Goal: Task Accomplishment & Management: Manage account settings

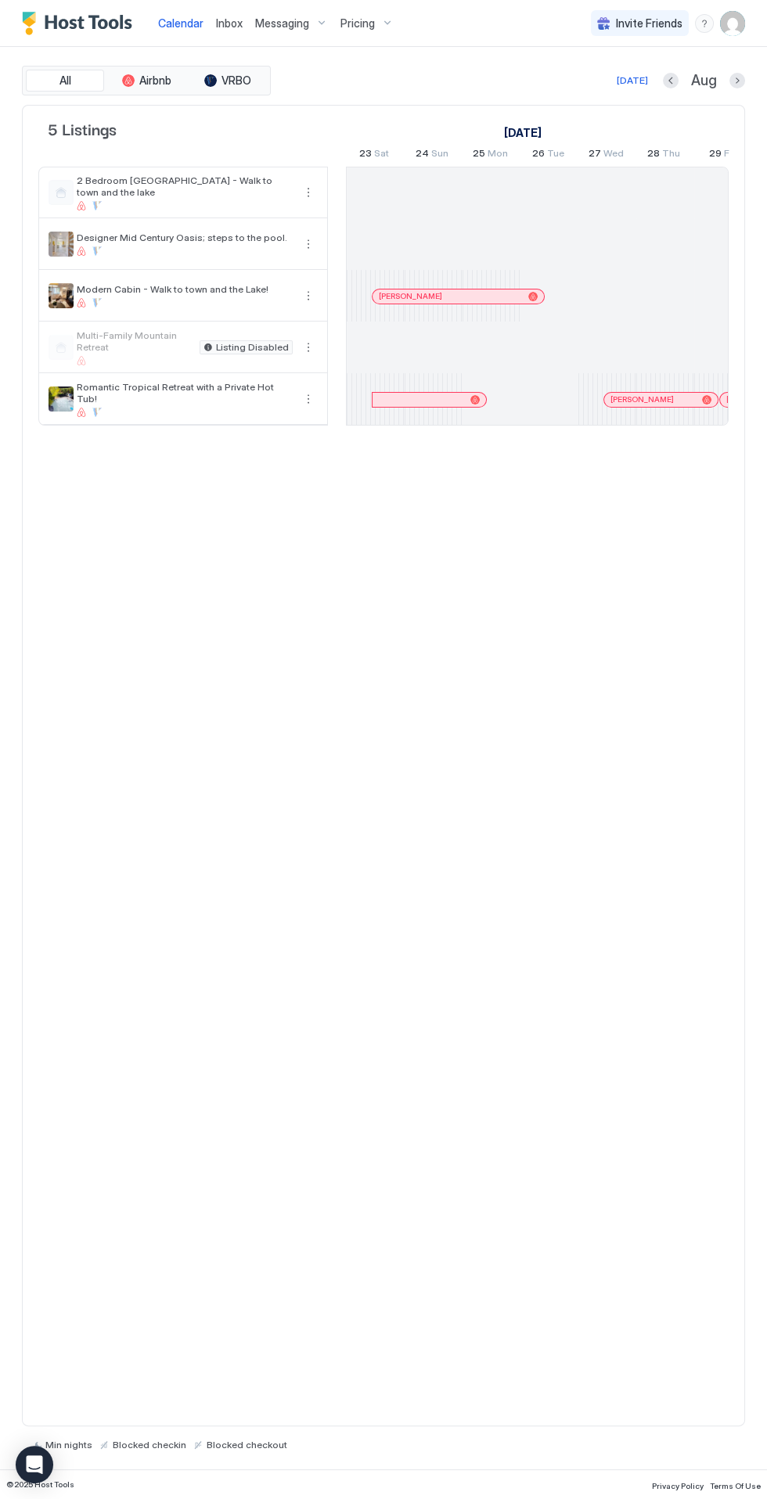
scroll to position [0, 869]
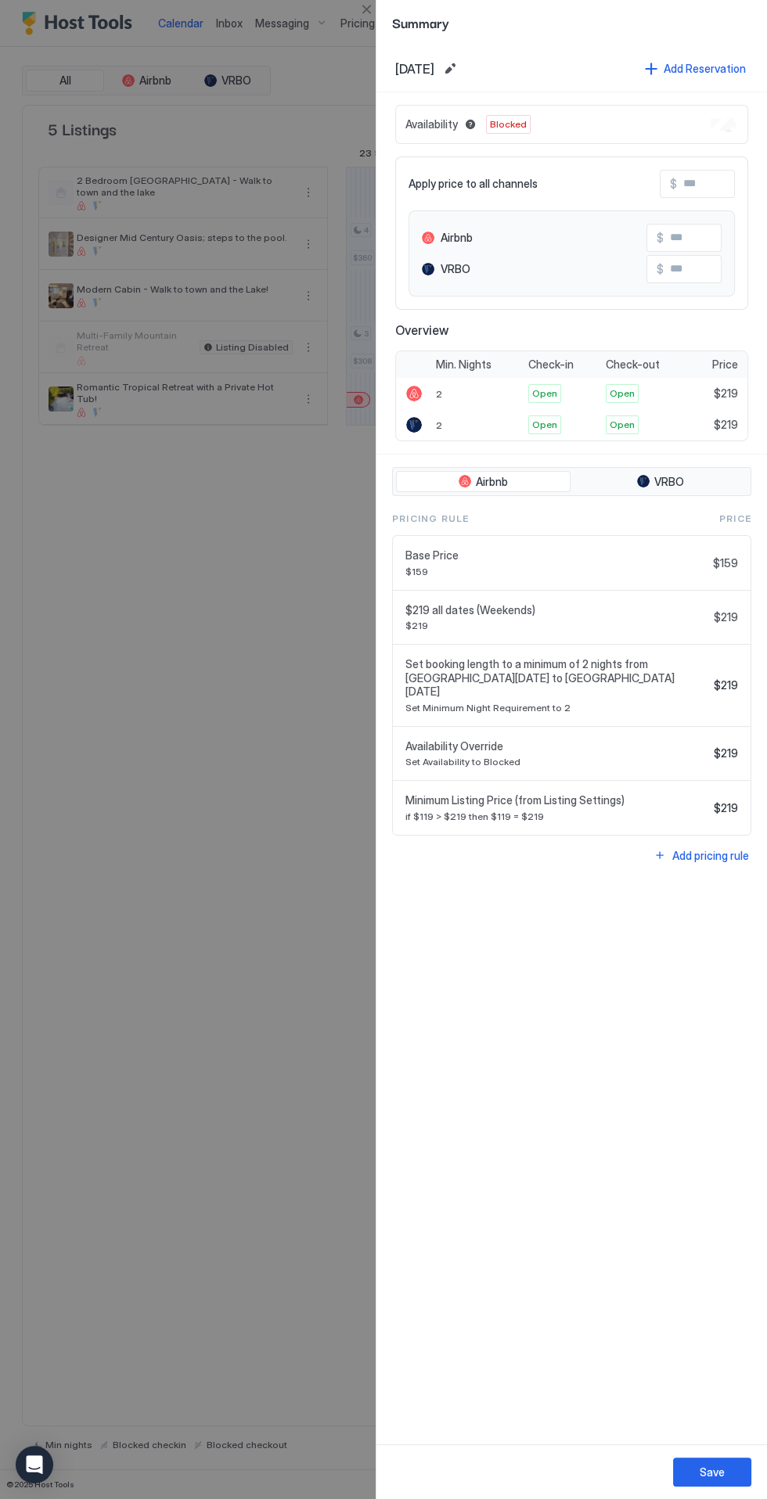
click at [720, 138] on div "Availability Blocked" at bounding box center [571, 124] width 353 height 39
click at [707, 121] on div "Availability Blocked" at bounding box center [571, 124] width 353 height 39
click at [223, 1149] on div at bounding box center [383, 749] width 767 height 1499
click at [365, 22] on div at bounding box center [383, 749] width 767 height 1499
click at [360, 21] on div at bounding box center [383, 749] width 767 height 1499
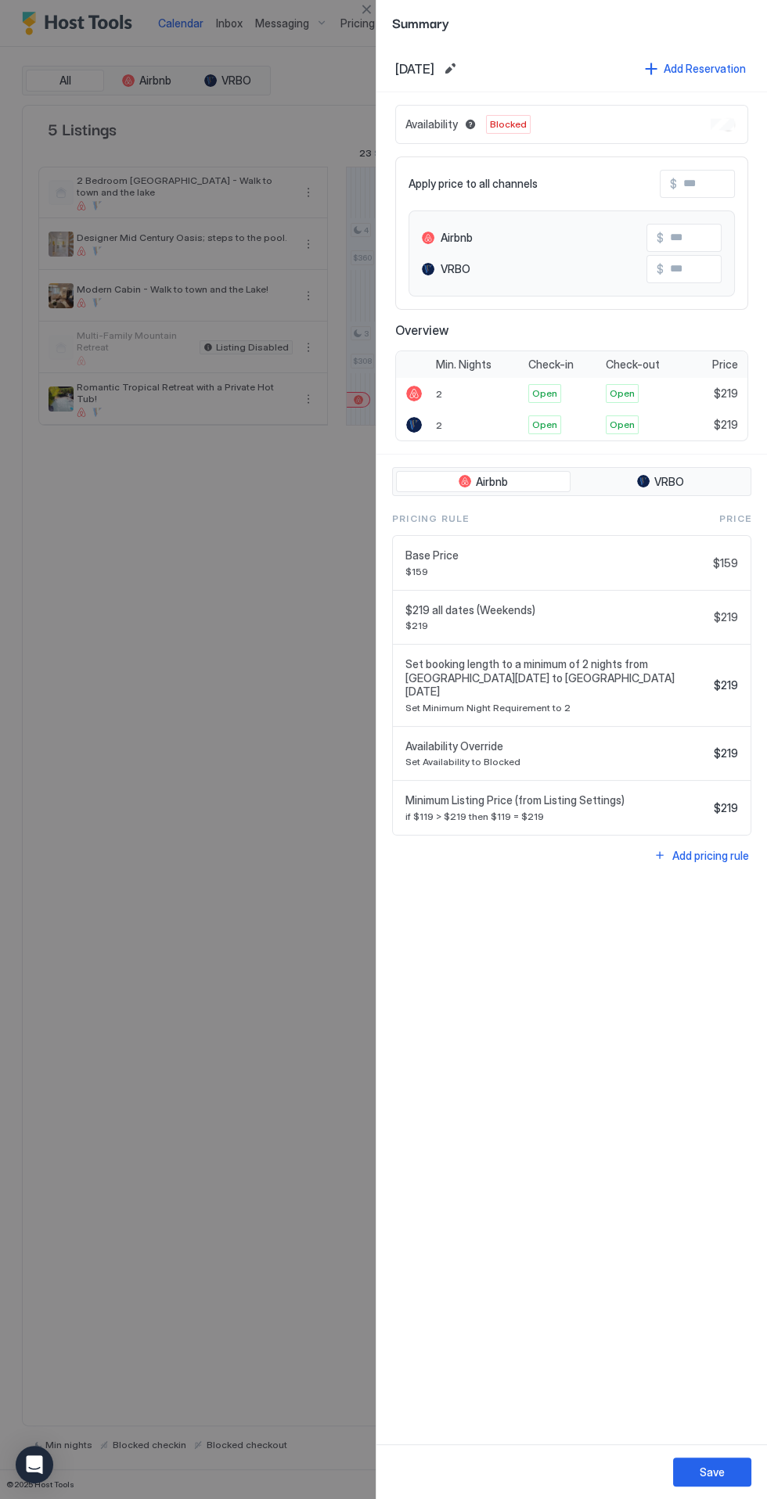
click at [362, 22] on div at bounding box center [383, 749] width 767 height 1499
click at [380, 17] on div "Summary" at bounding box center [571, 22] width 390 height 45
click at [379, 30] on div "Summary" at bounding box center [571, 22] width 390 height 45
click at [144, 855] on div at bounding box center [383, 749] width 767 height 1499
click at [356, 16] on div at bounding box center [383, 749] width 767 height 1499
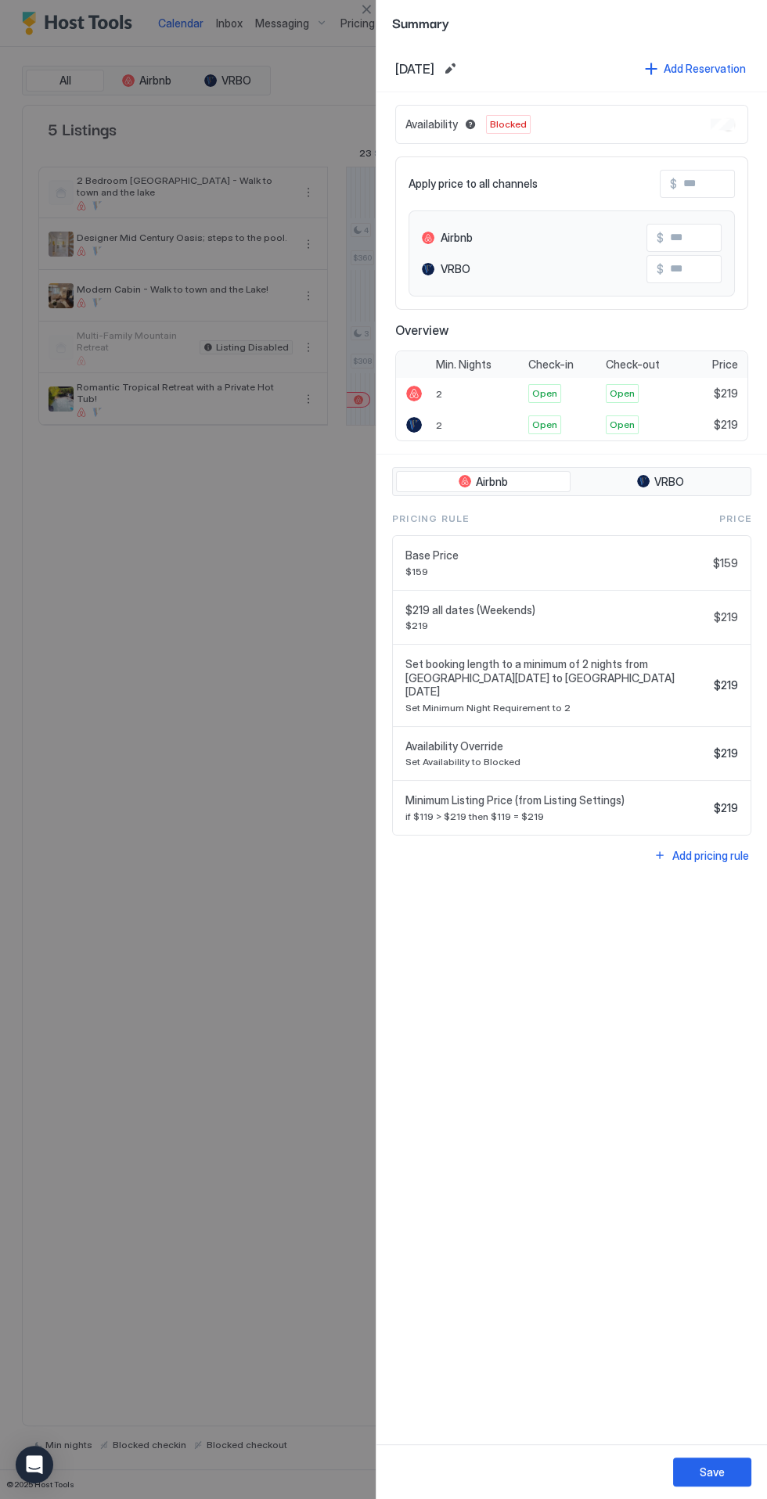
click at [344, 1] on div at bounding box center [383, 749] width 767 height 1499
click at [354, 23] on div at bounding box center [383, 749] width 767 height 1499
click at [344, 10] on div at bounding box center [383, 749] width 767 height 1499
click at [347, 21] on div at bounding box center [383, 749] width 767 height 1499
click at [22, 1452] on div "Open Intercom Messenger" at bounding box center [34, 1464] width 41 height 41
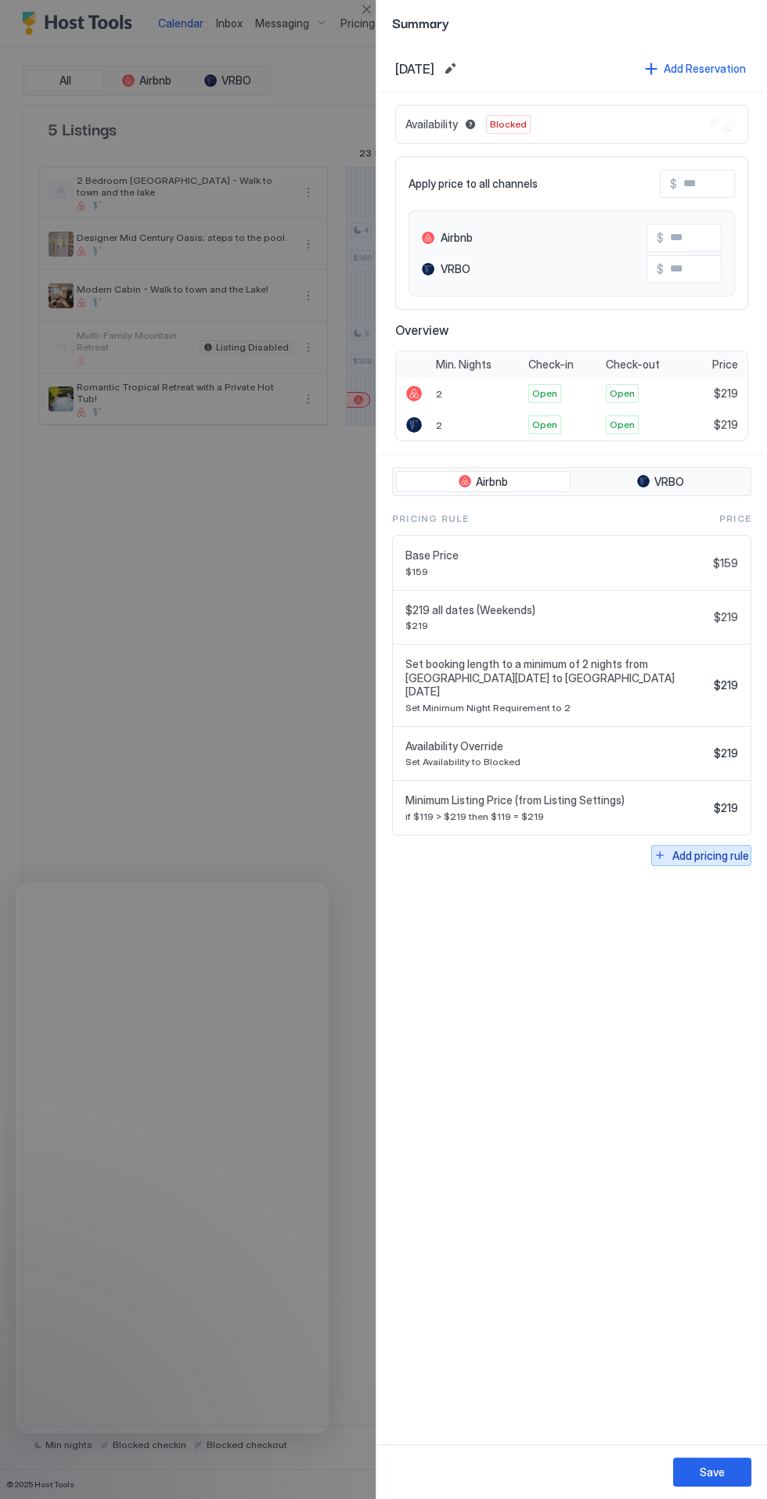
click at [673, 847] on div "Add pricing rule" at bounding box center [710, 855] width 77 height 16
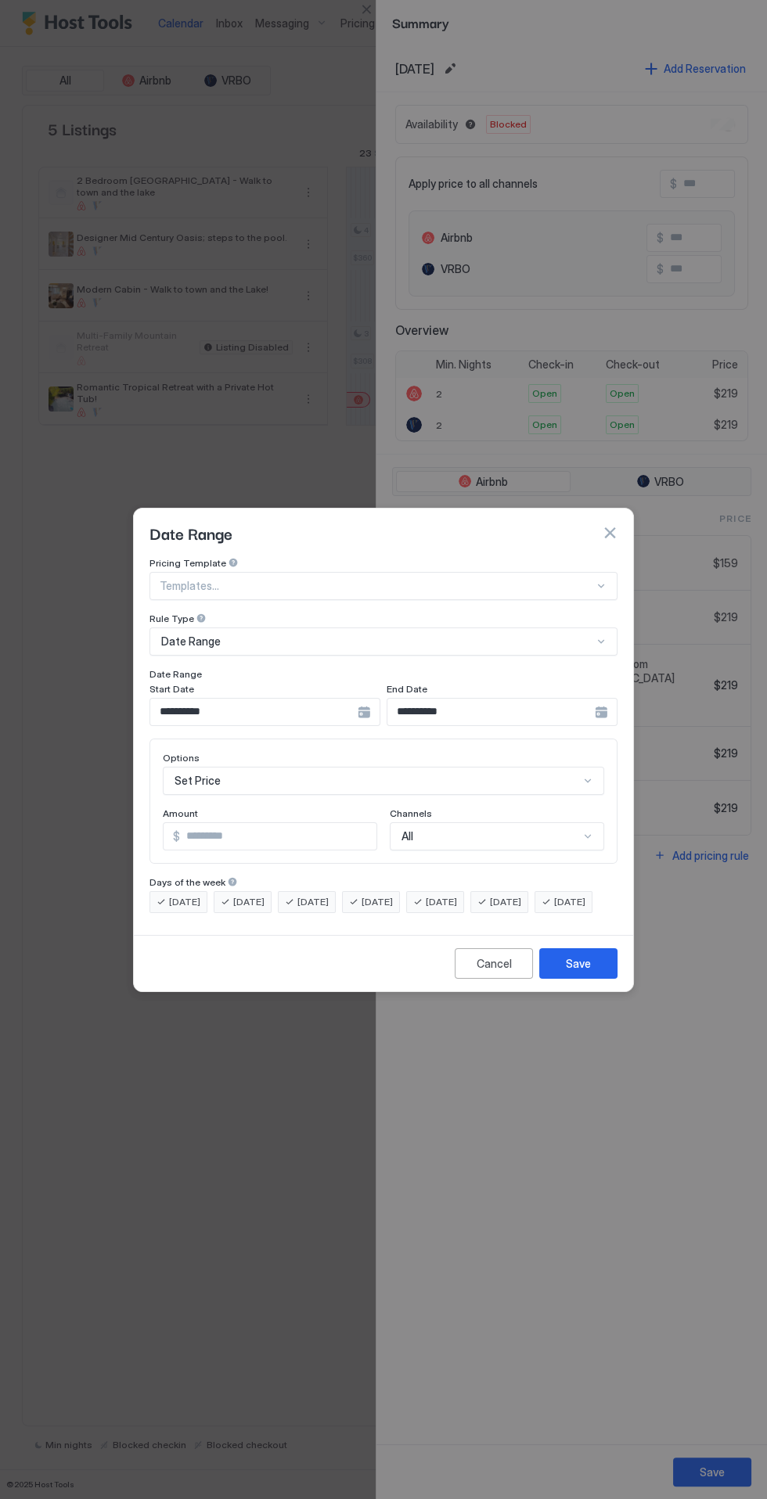
click at [619, 516] on div "Date Range" at bounding box center [383, 532] width 499 height 48
click at [614, 532] on div "Date Range" at bounding box center [383, 532] width 499 height 48
click at [614, 525] on button "button" at bounding box center [610, 533] width 16 height 16
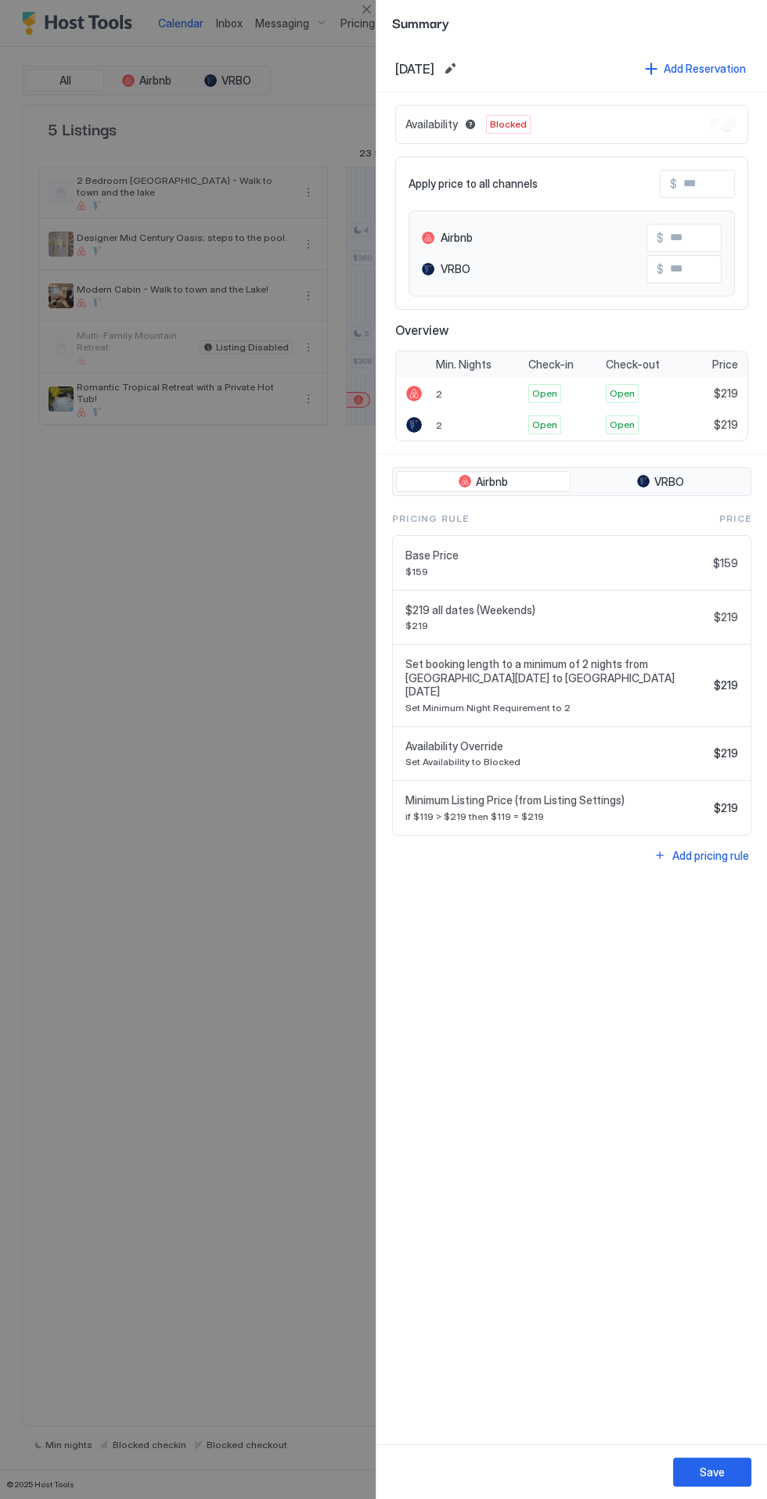
click at [353, 23] on div at bounding box center [383, 749] width 767 height 1499
click at [365, 9] on button "Close" at bounding box center [366, 9] width 19 height 19
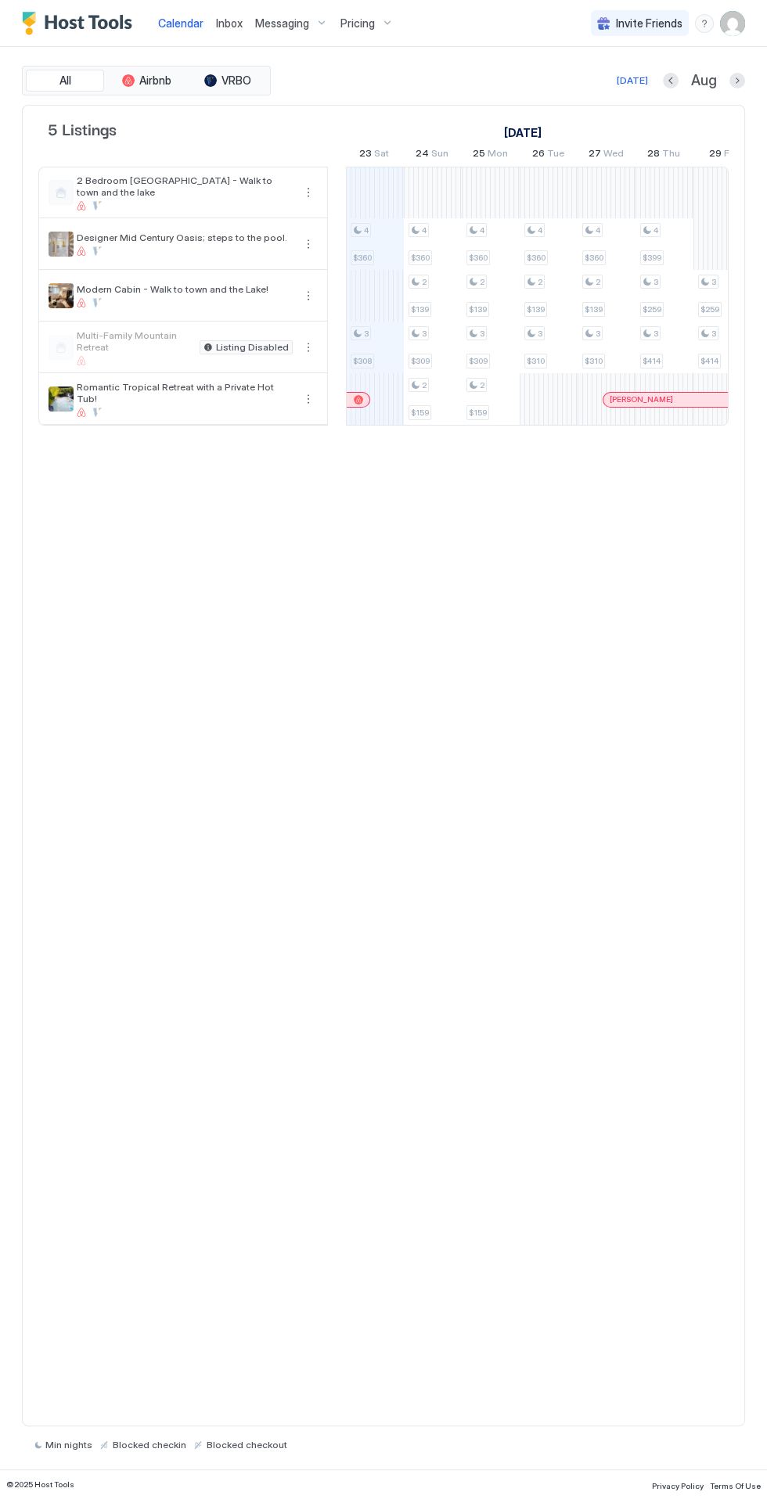
click at [340, 23] on span "Pricing" at bounding box center [357, 23] width 34 height 14
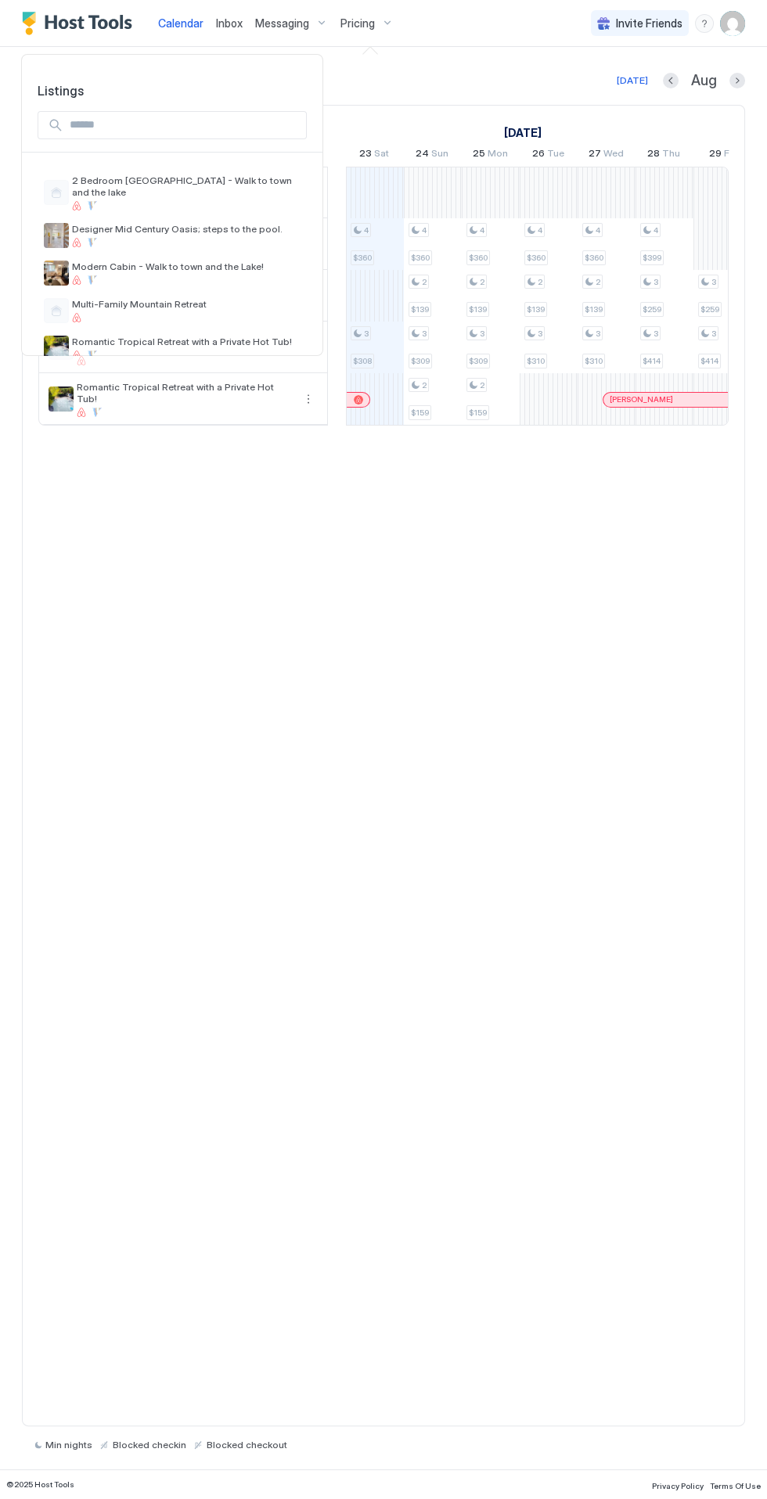
click at [363, 22] on div at bounding box center [383, 749] width 767 height 1499
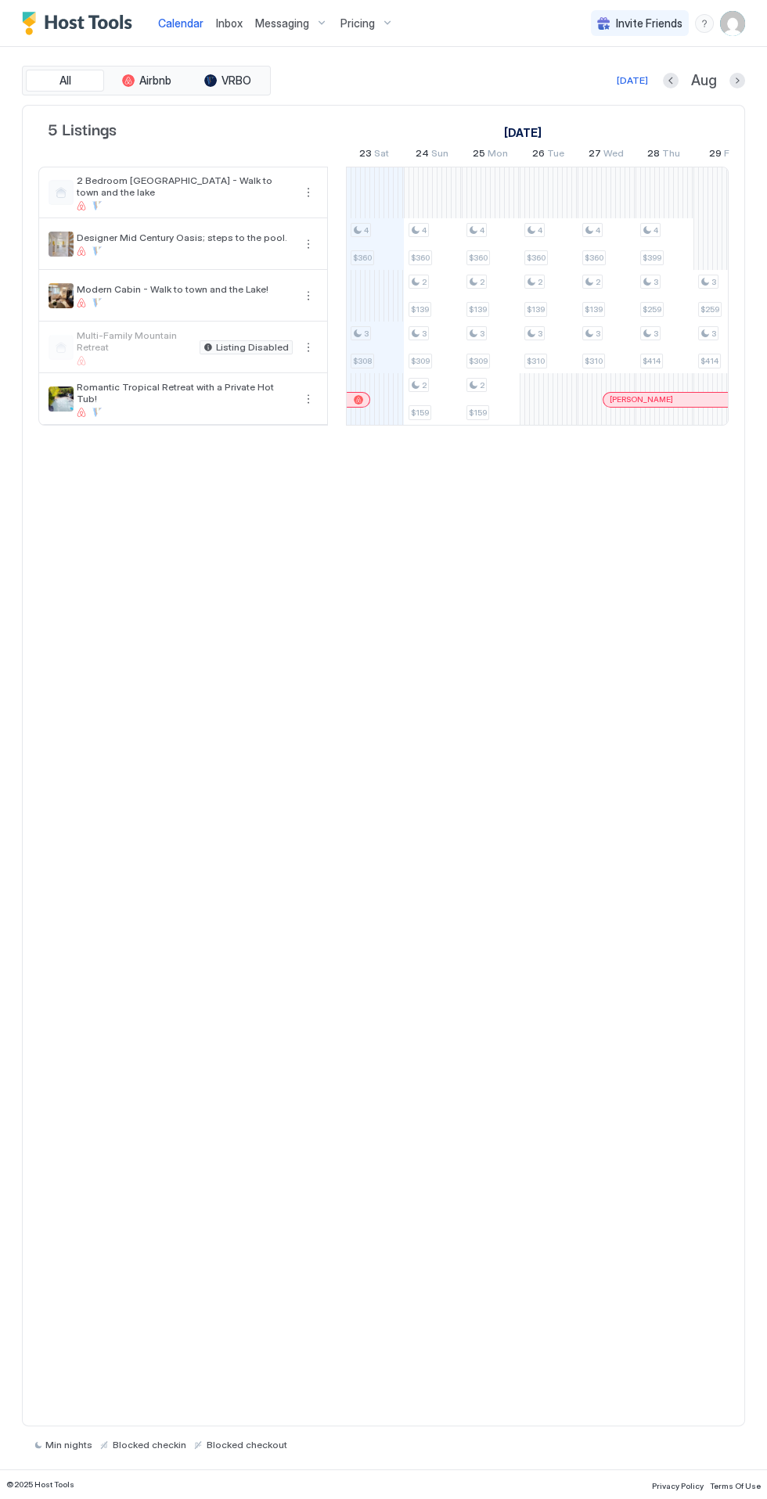
click at [384, 18] on div "Pricing" at bounding box center [367, 23] width 66 height 27
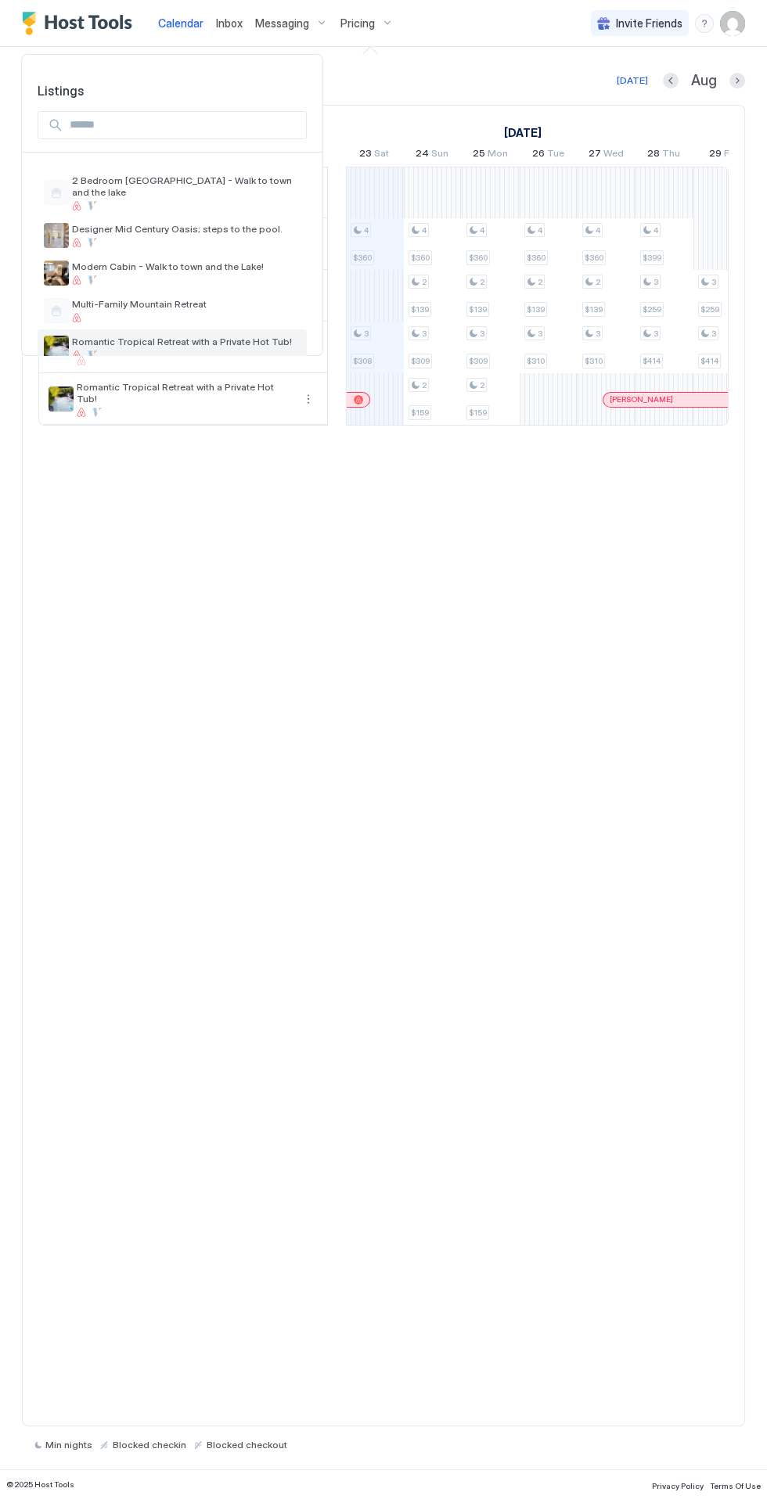
click at [120, 336] on span "Romantic Tropical Retreat with a Private Hot Tub!" at bounding box center [186, 342] width 228 height 12
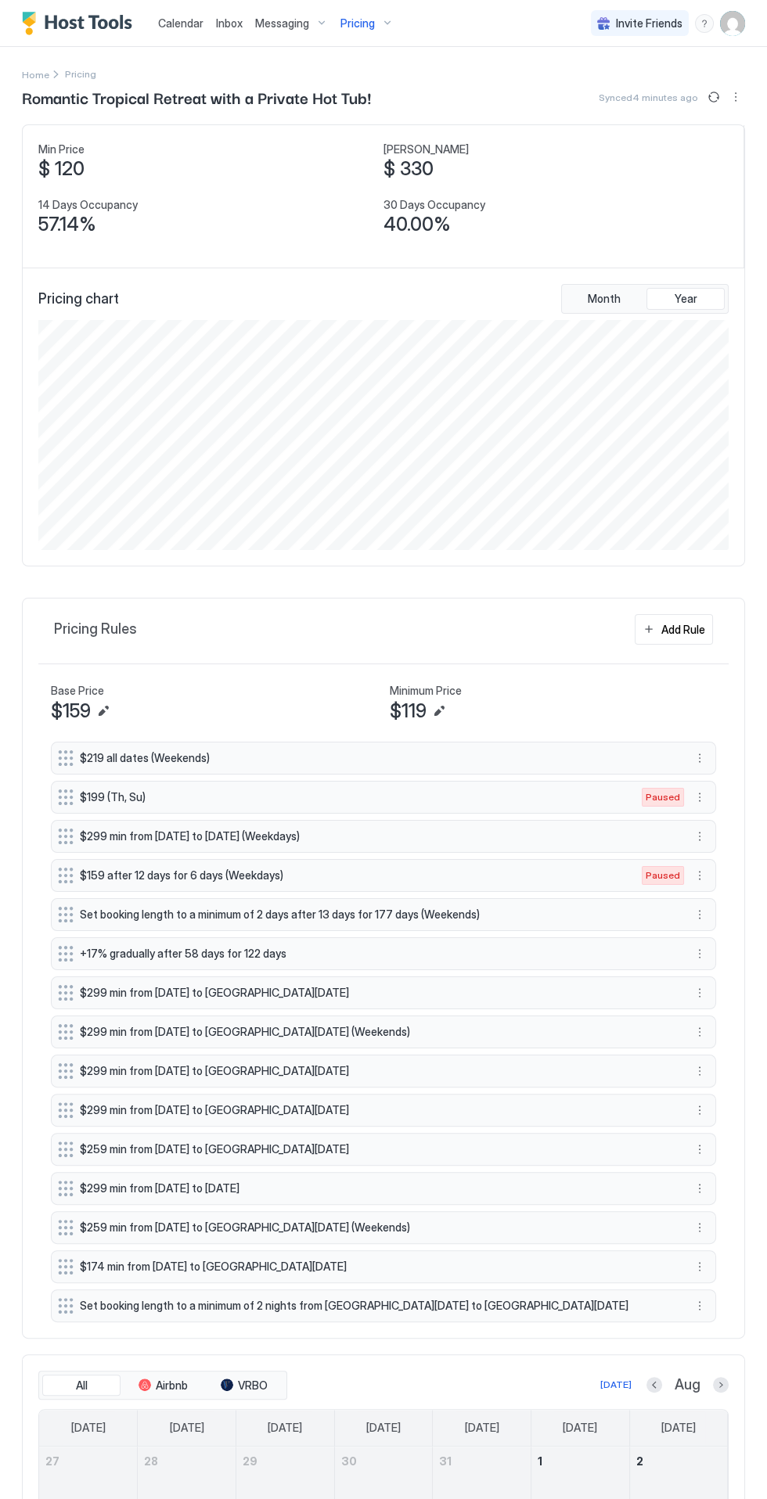
scroll to position [230, 690]
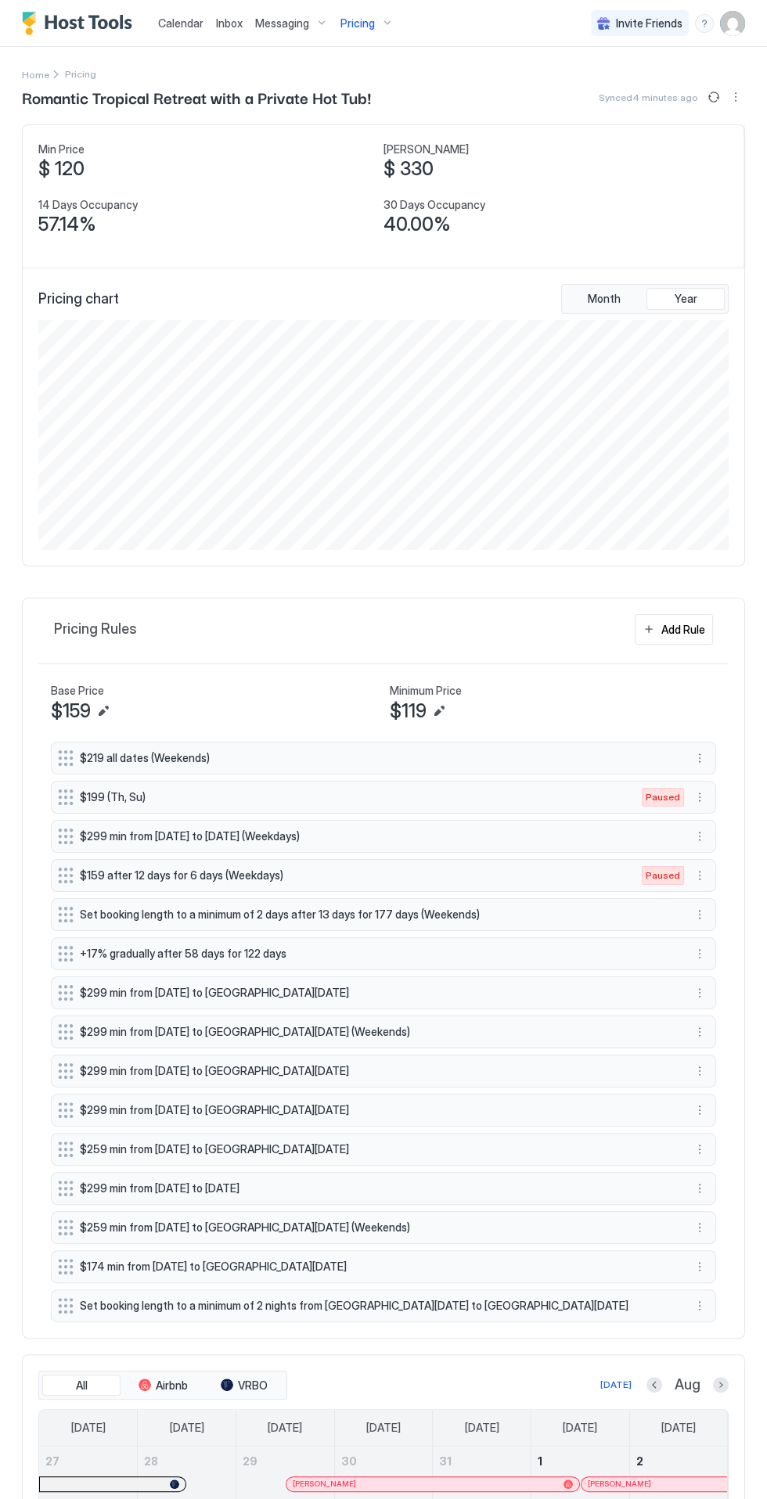
click at [226, 1300] on span "Set booking length to a minimum of 2 nights from [GEOGRAPHIC_DATA][DATE] to [GE…" at bounding box center [377, 1305] width 594 height 14
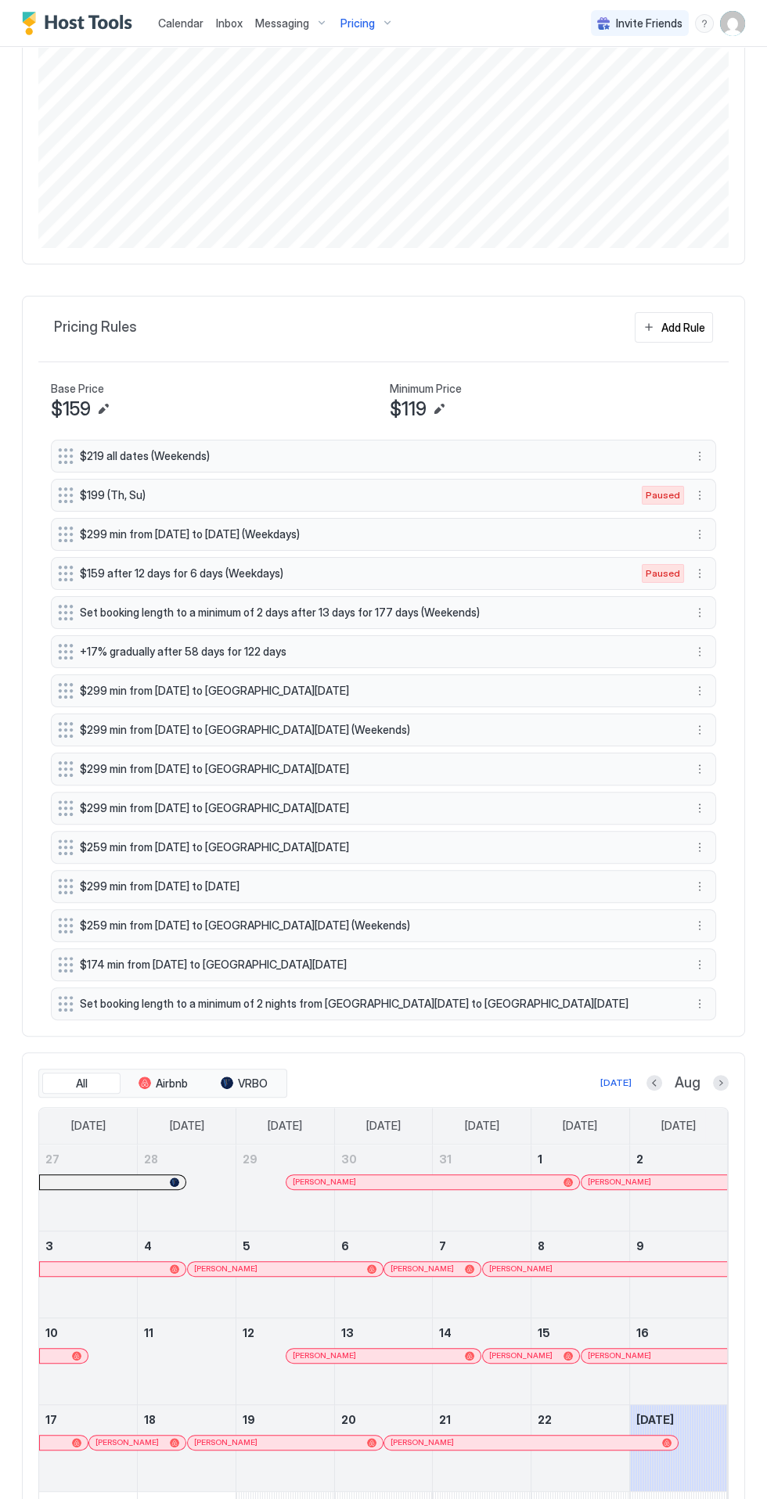
scroll to position [322, 0]
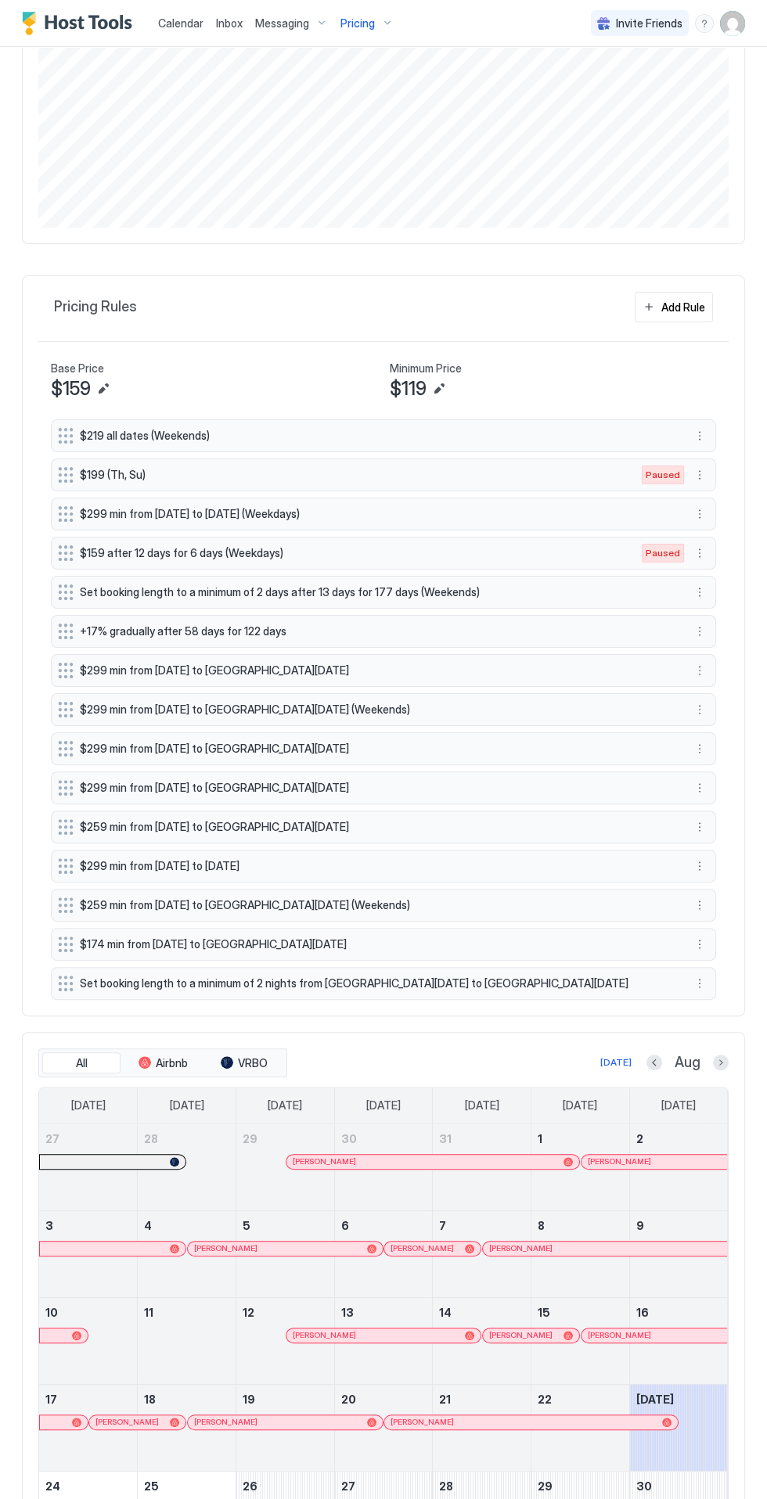
click at [699, 975] on button "More options" at bounding box center [699, 983] width 19 height 19
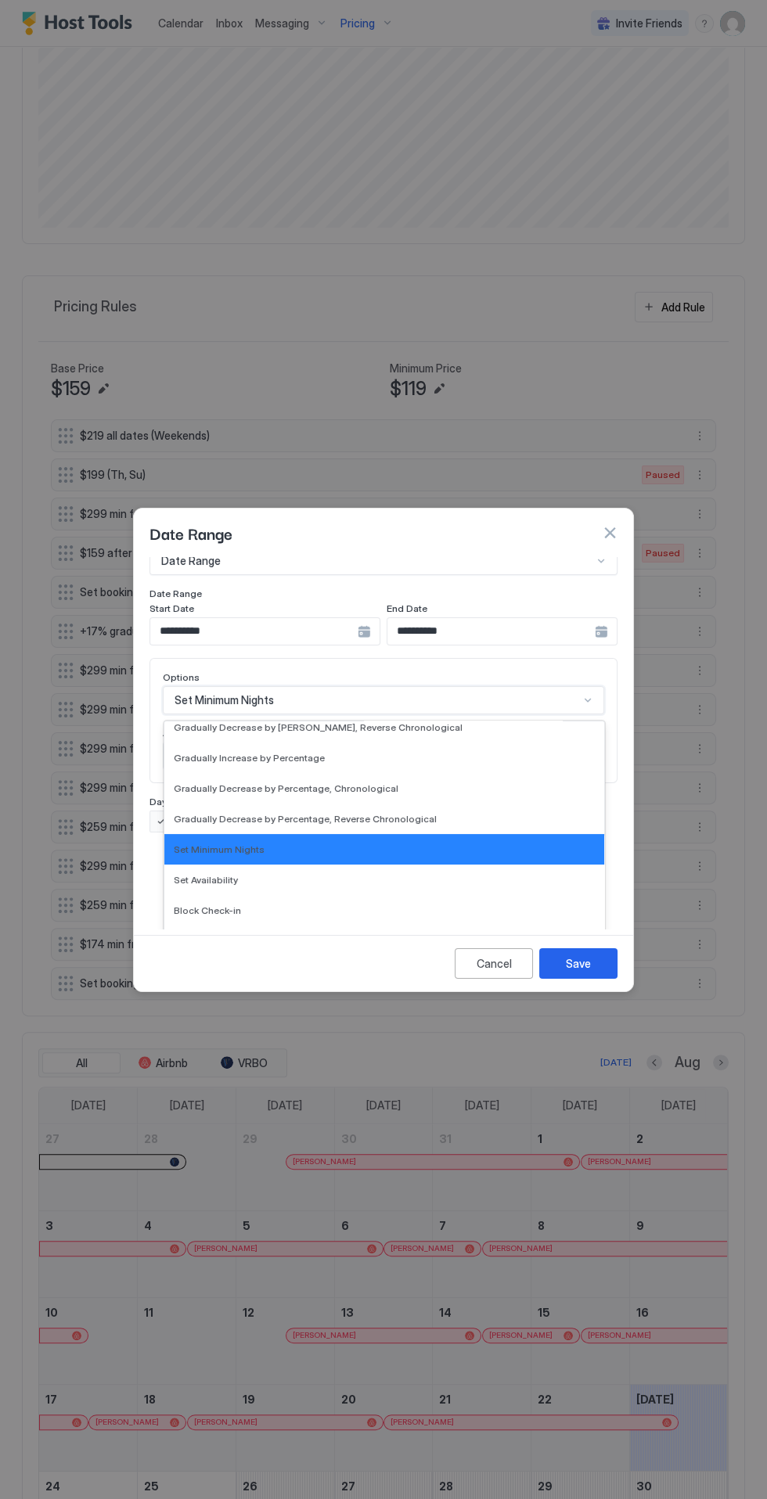
scroll to position [80, 0]
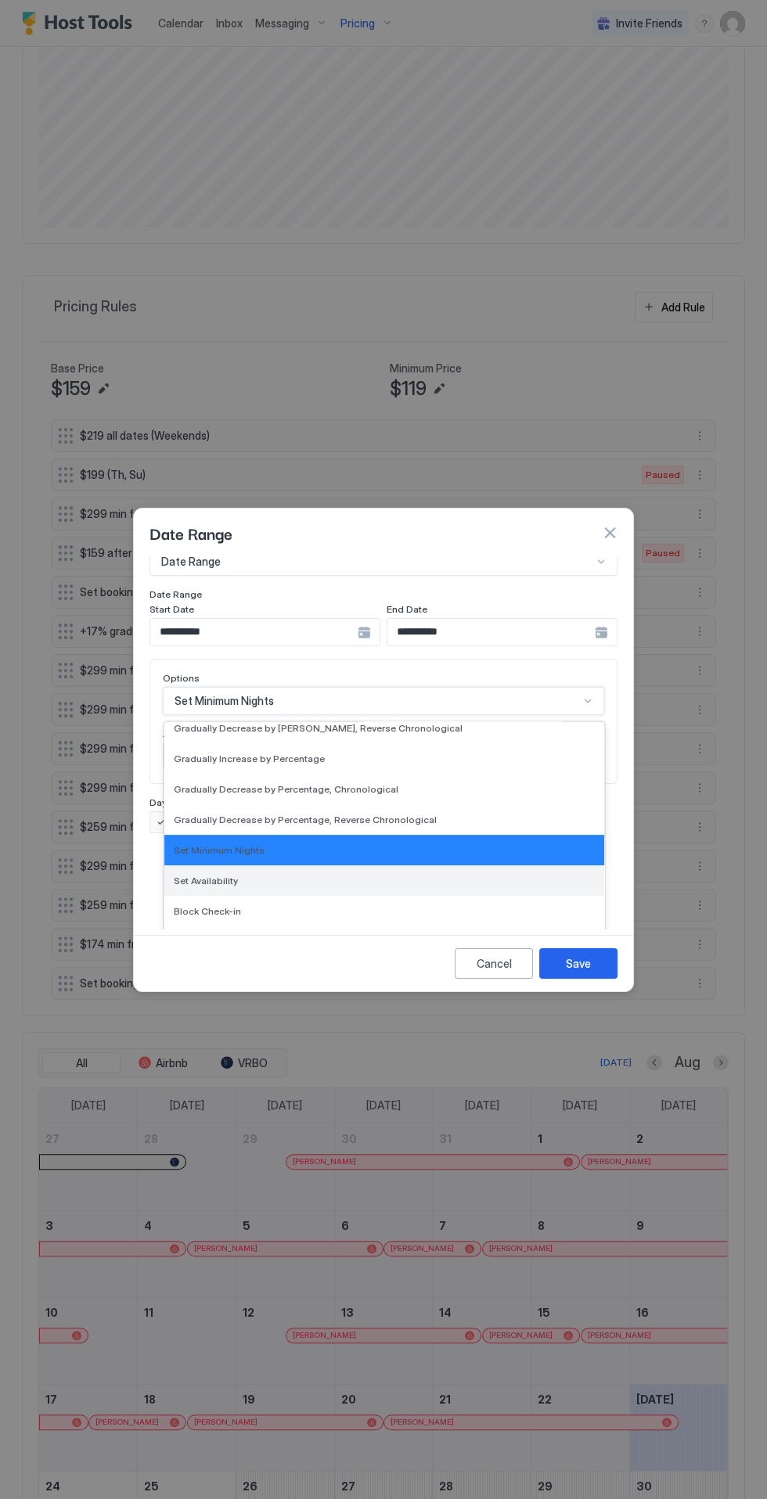
click at [196, 874] on span "Set Availability" at bounding box center [206, 880] width 64 height 12
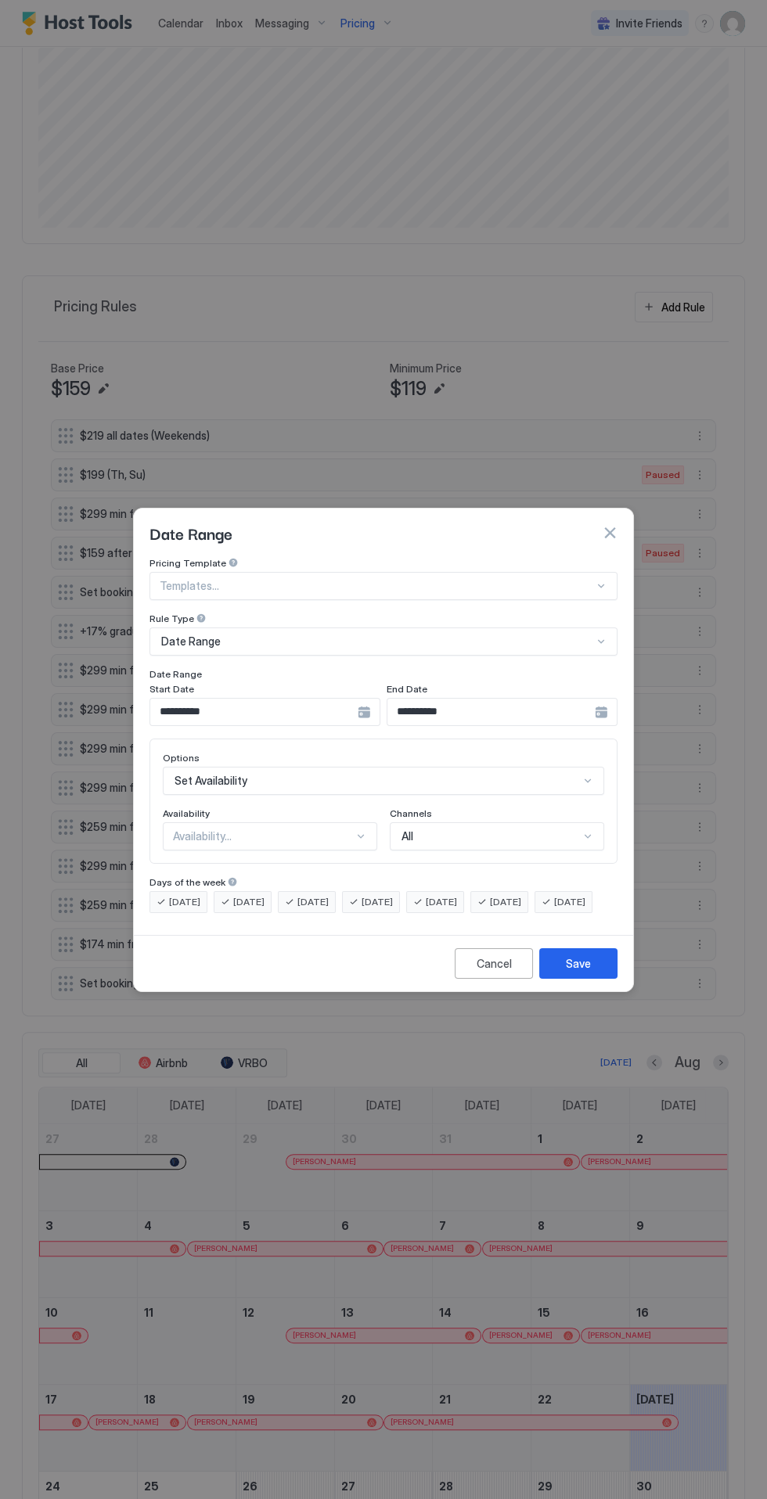
scroll to position [0, 0]
click at [490, 971] on div "Cancel" at bounding box center [493, 963] width 35 height 16
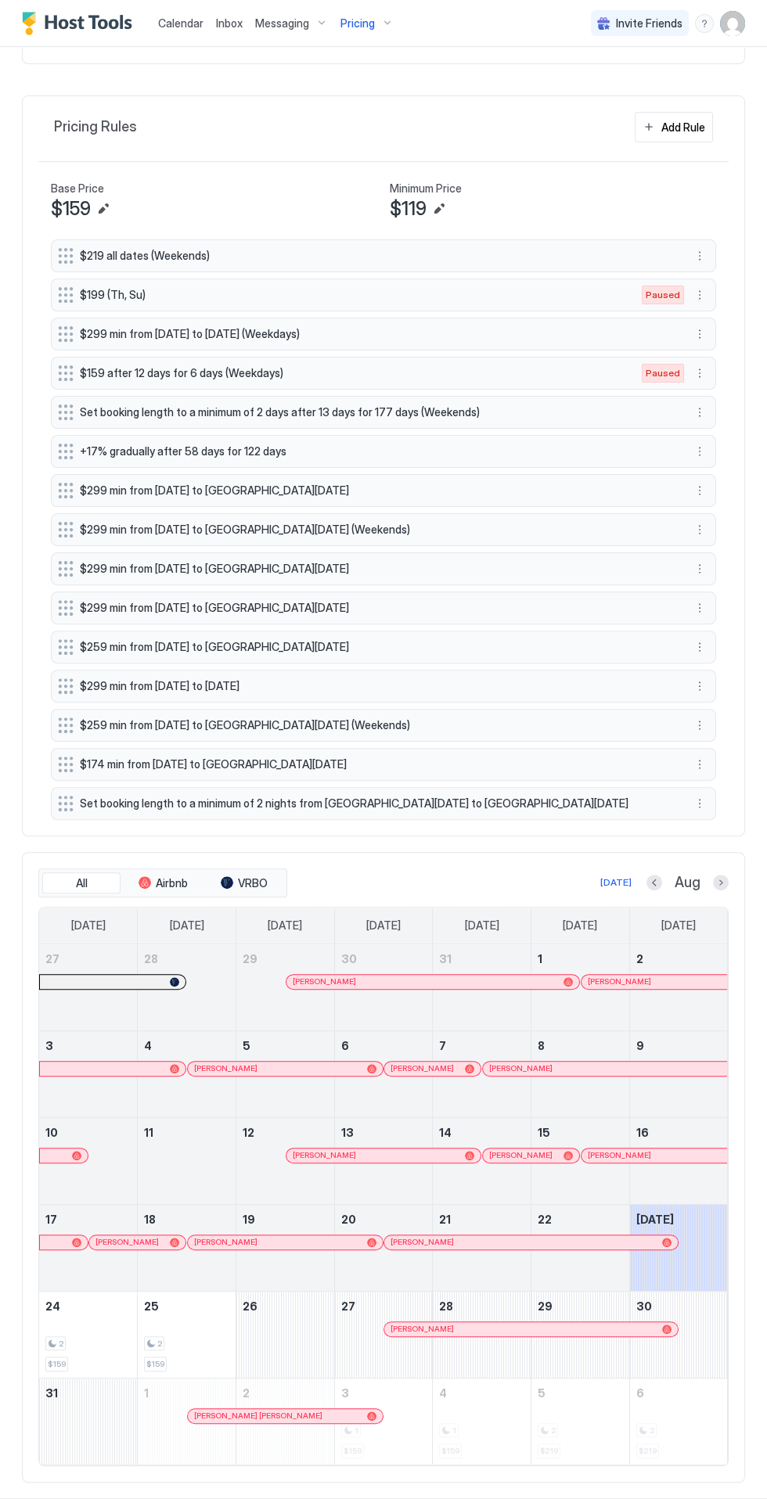
scroll to position [516, 0]
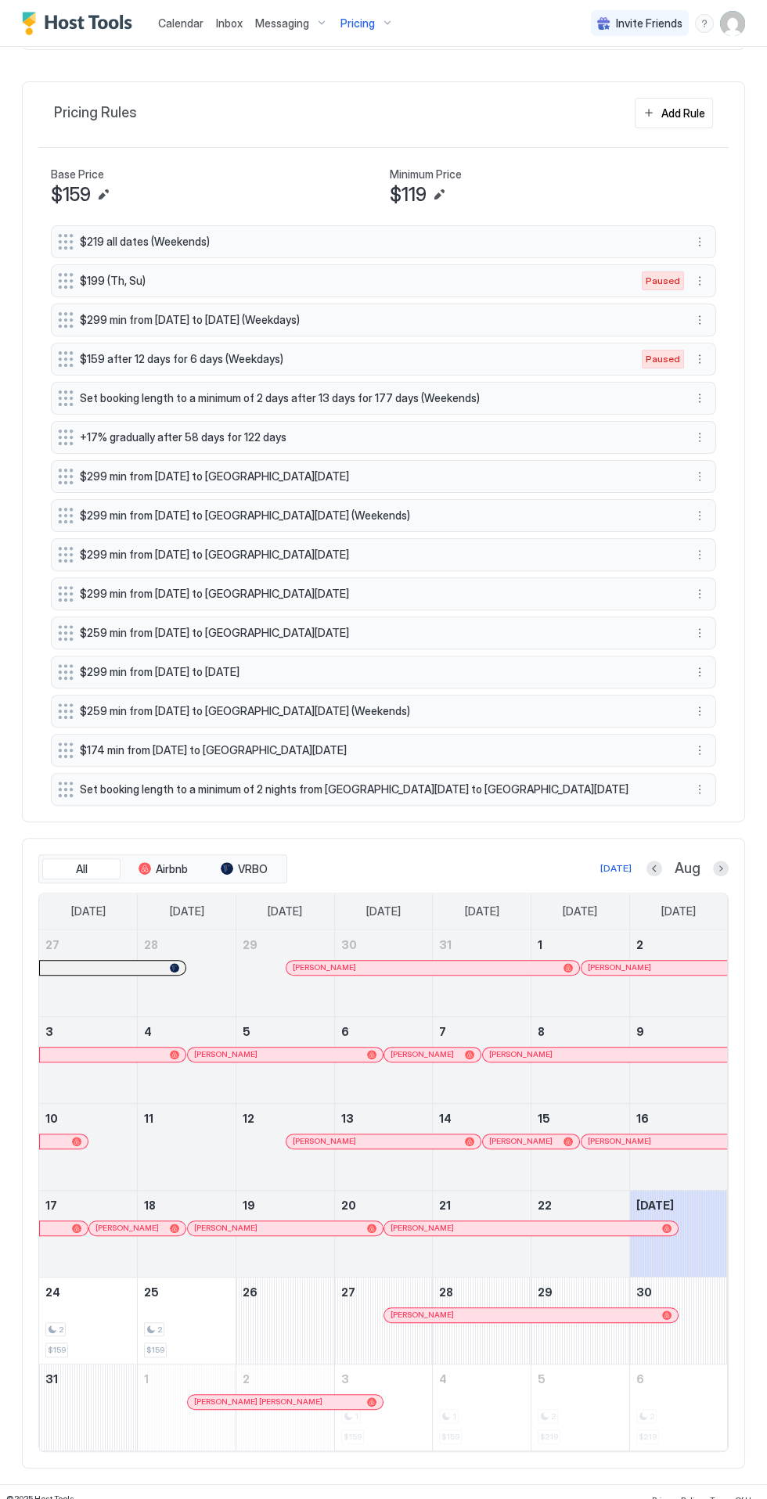
click at [702, 781] on button "More options" at bounding box center [699, 789] width 19 height 19
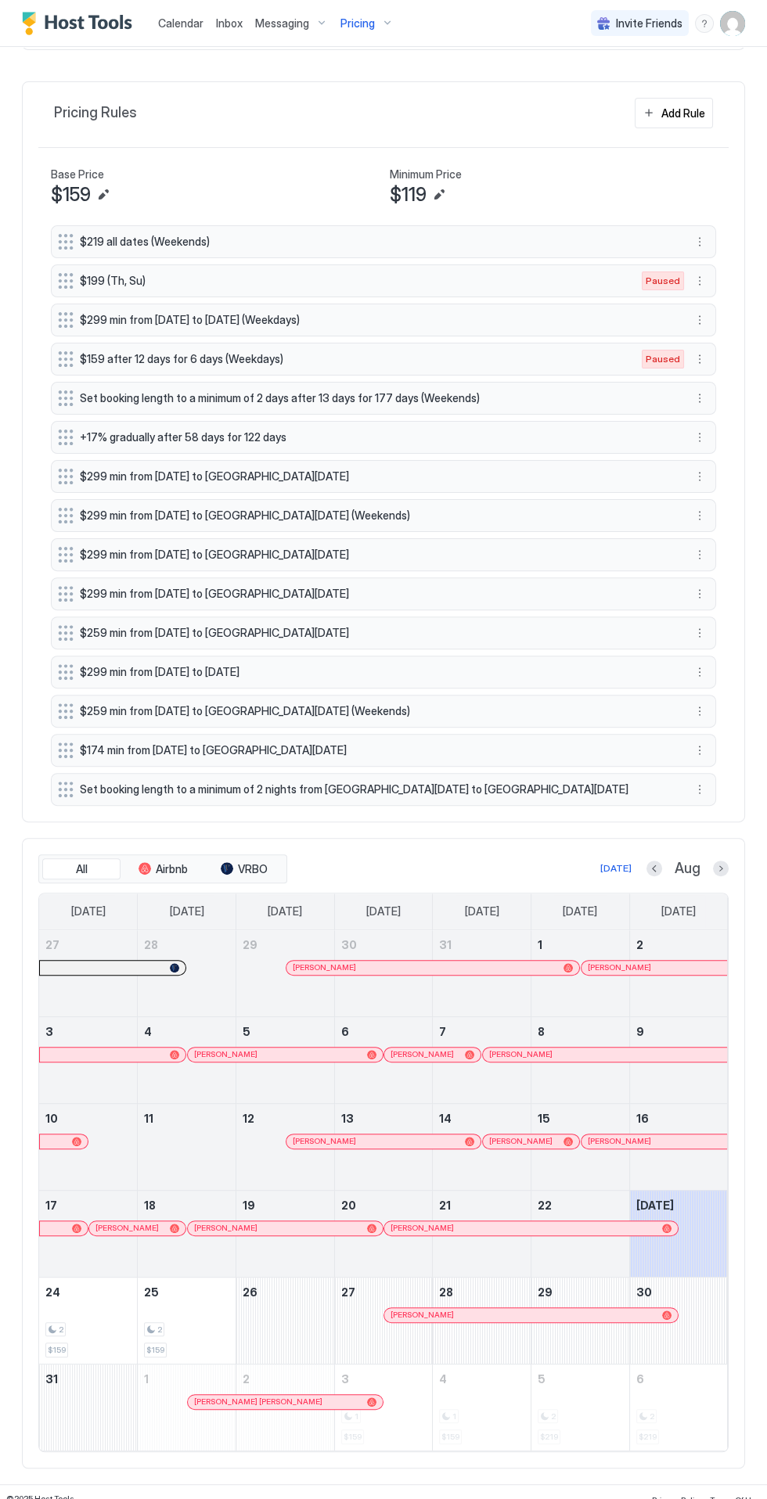
click at [692, 789] on div at bounding box center [383, 749] width 767 height 1499
click at [698, 780] on button "More options" at bounding box center [699, 789] width 19 height 19
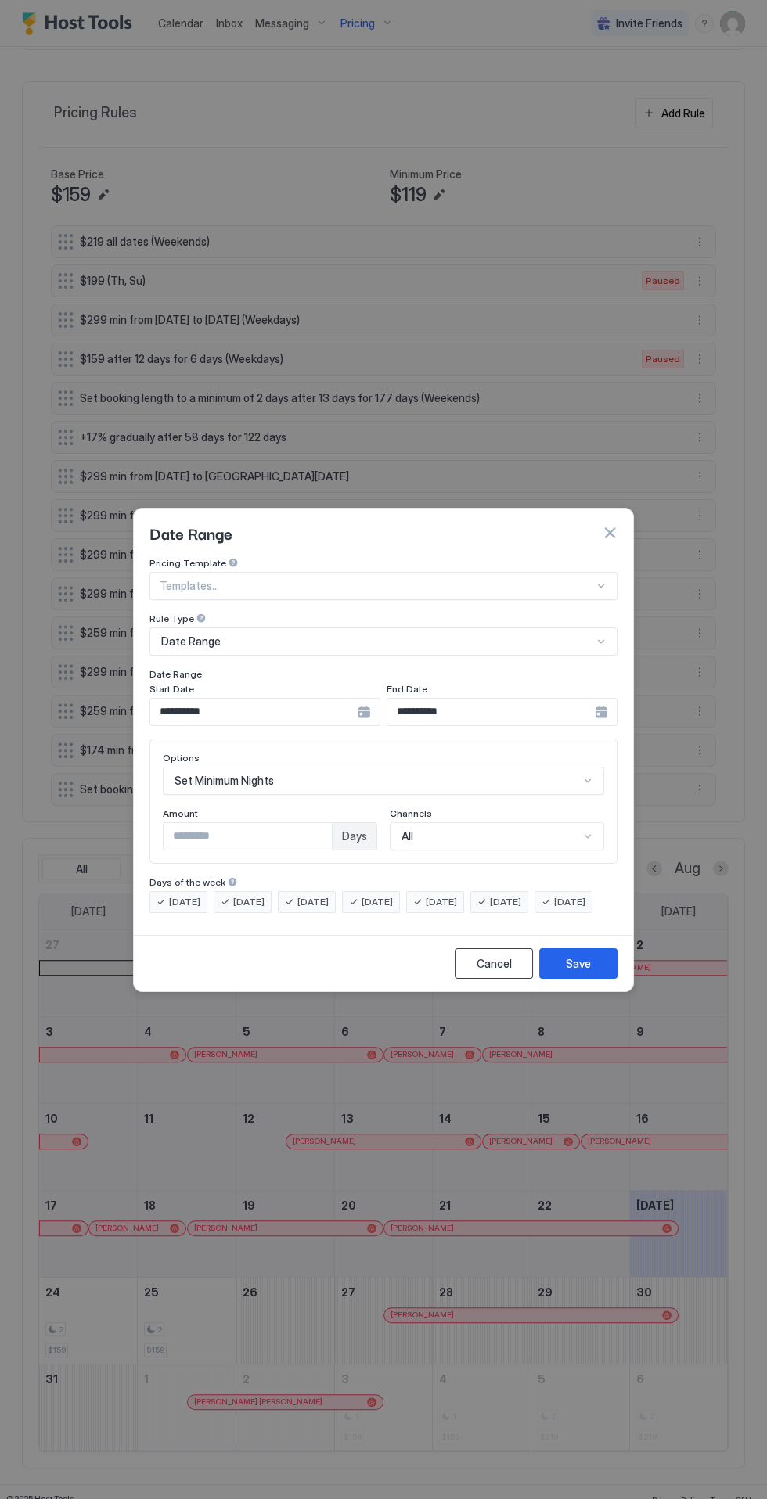
click at [488, 971] on div "Cancel" at bounding box center [493, 963] width 35 height 16
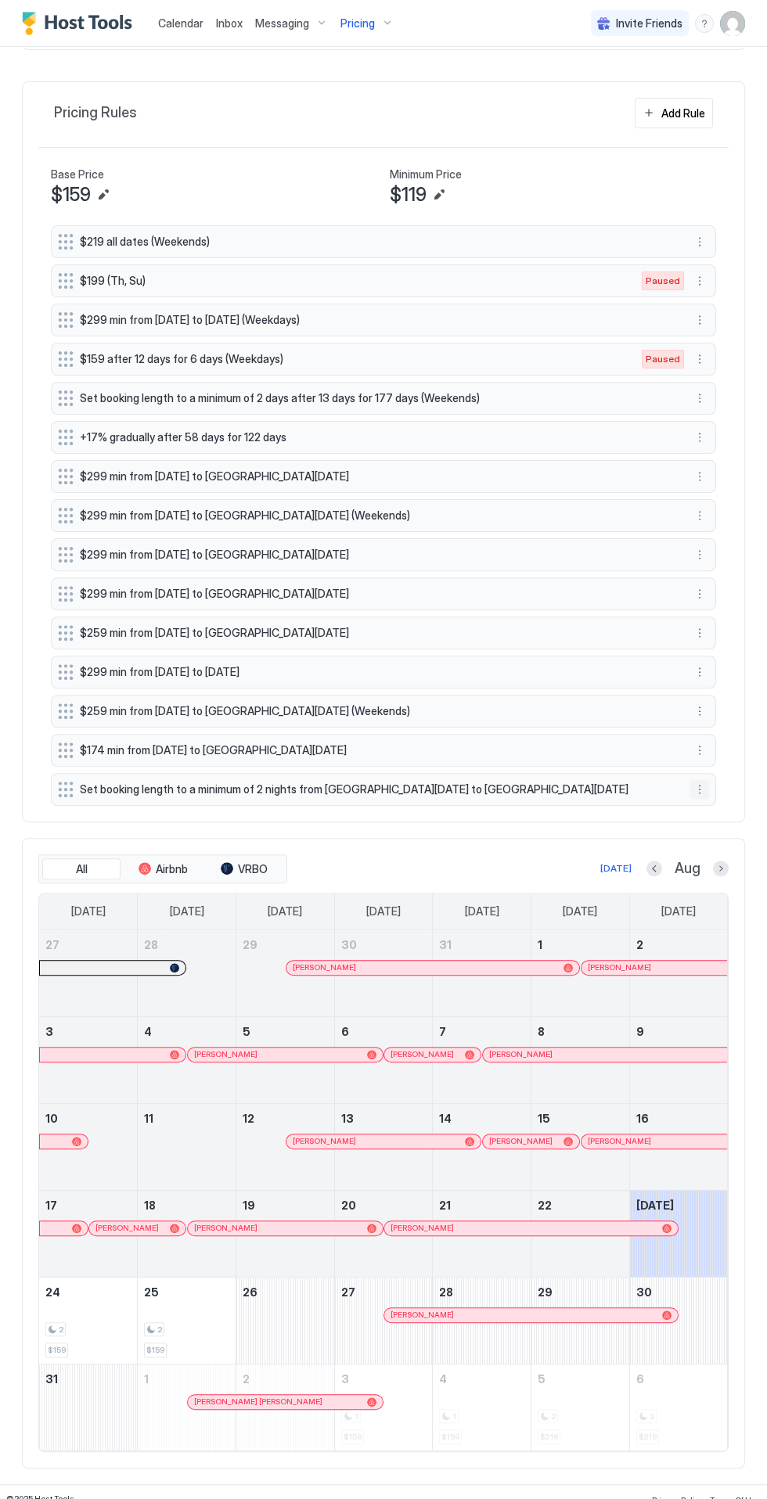
click at [703, 788] on button "More options" at bounding box center [699, 789] width 19 height 19
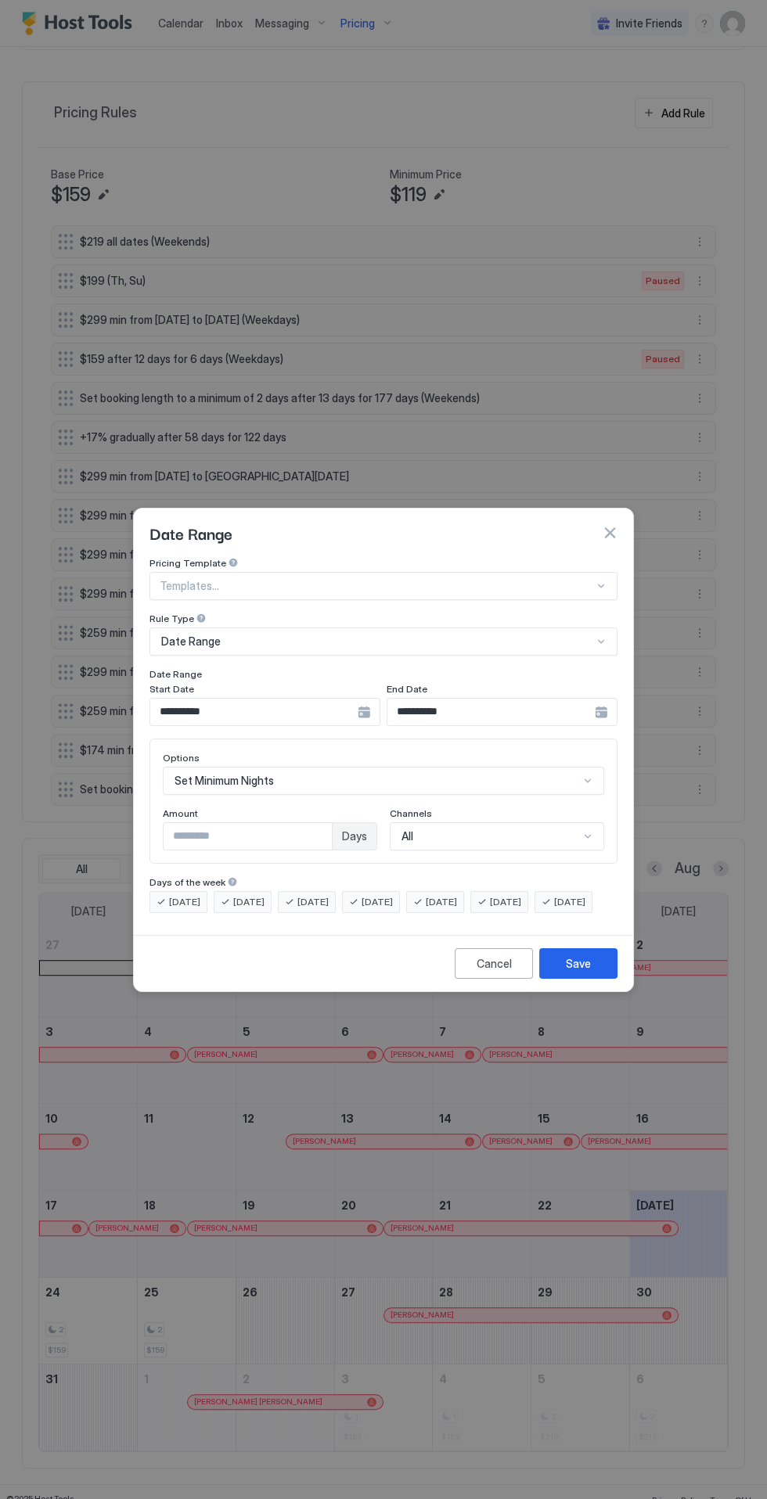
click at [630, 526] on div "Date Range" at bounding box center [383, 532] width 499 height 48
click at [617, 542] on div "Date Range" at bounding box center [383, 532] width 499 height 48
click at [611, 521] on div "Date Range" at bounding box center [383, 532] width 468 height 23
click at [612, 525] on button "button" at bounding box center [610, 533] width 16 height 16
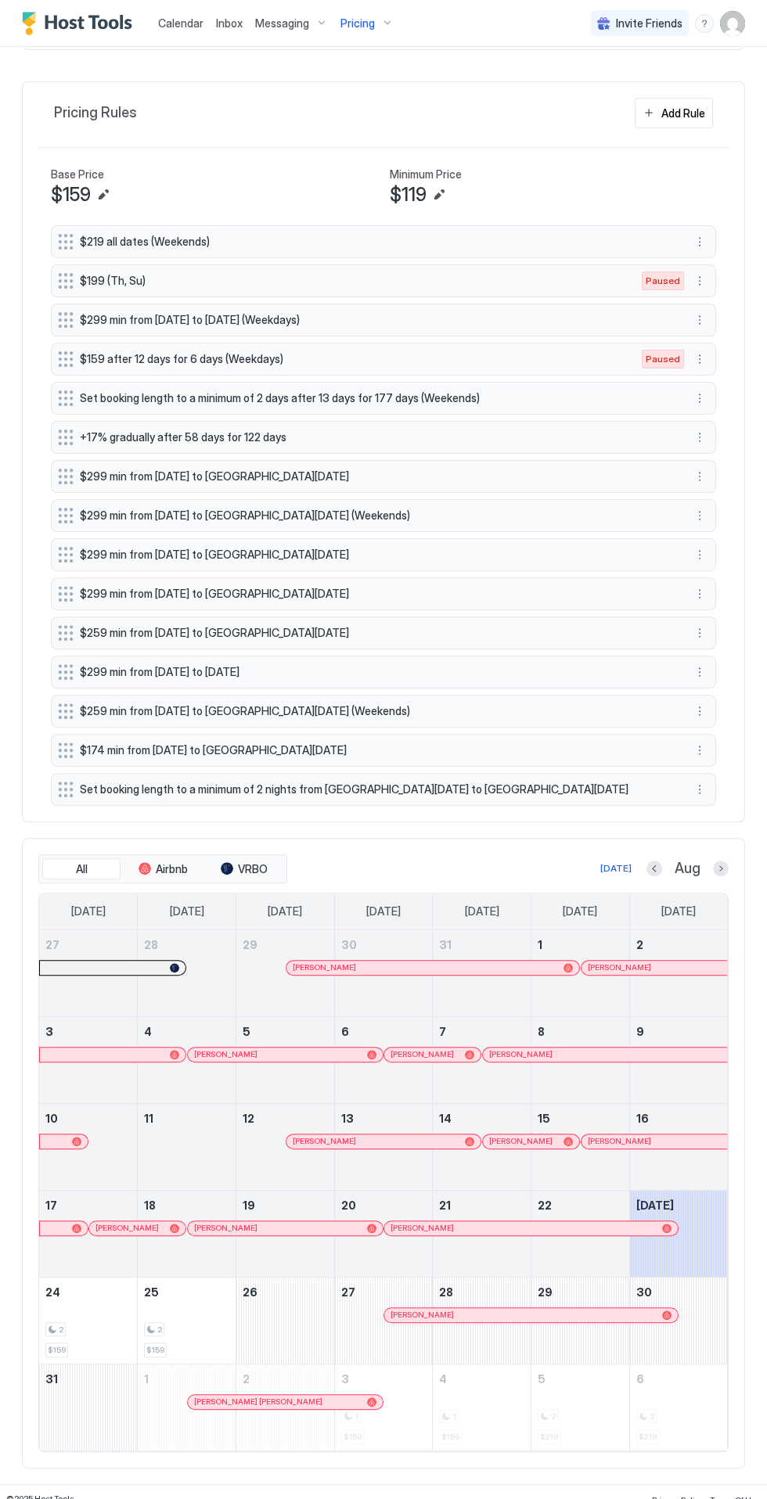
click at [706, 780] on button "More options" at bounding box center [699, 789] width 19 height 19
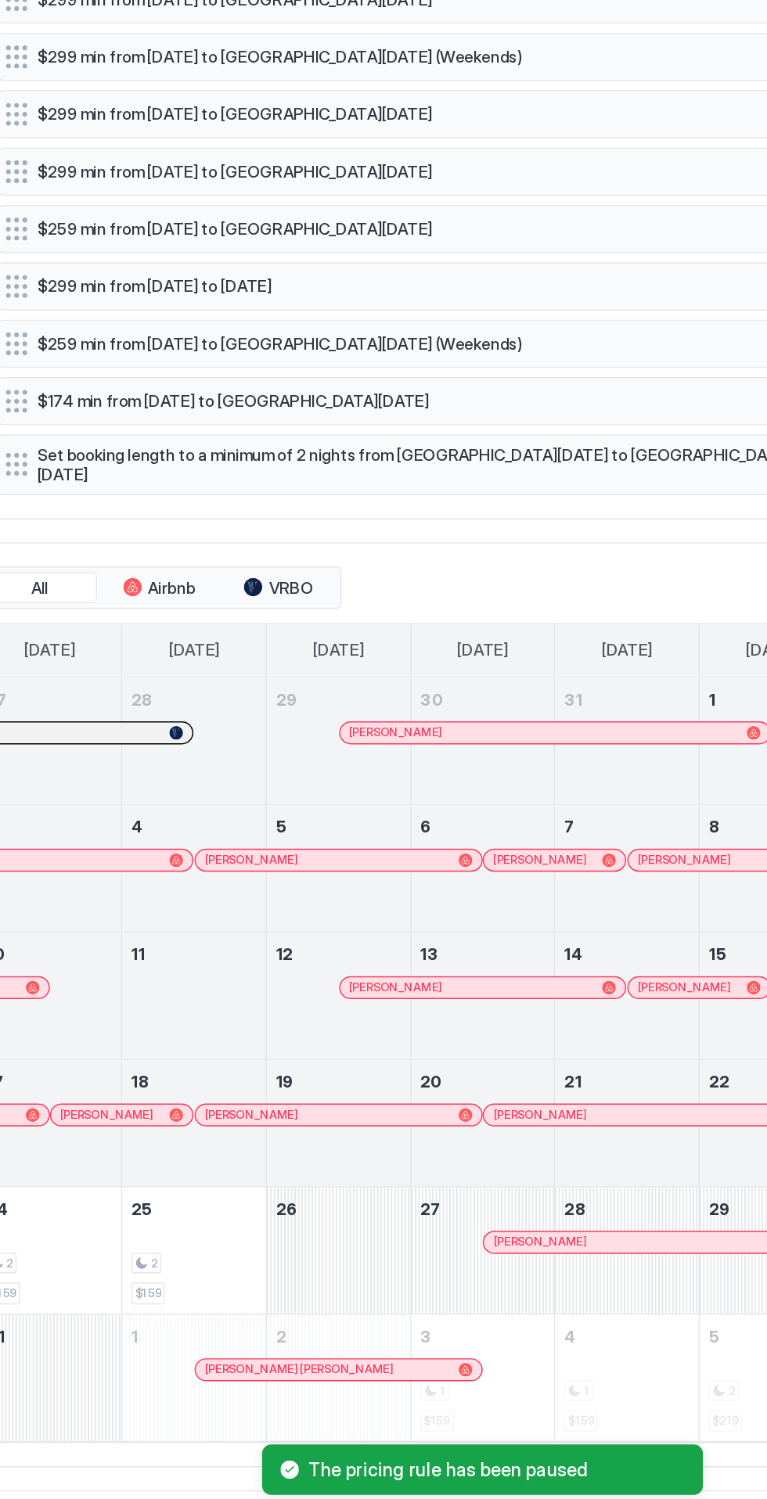
scroll to position [0, 0]
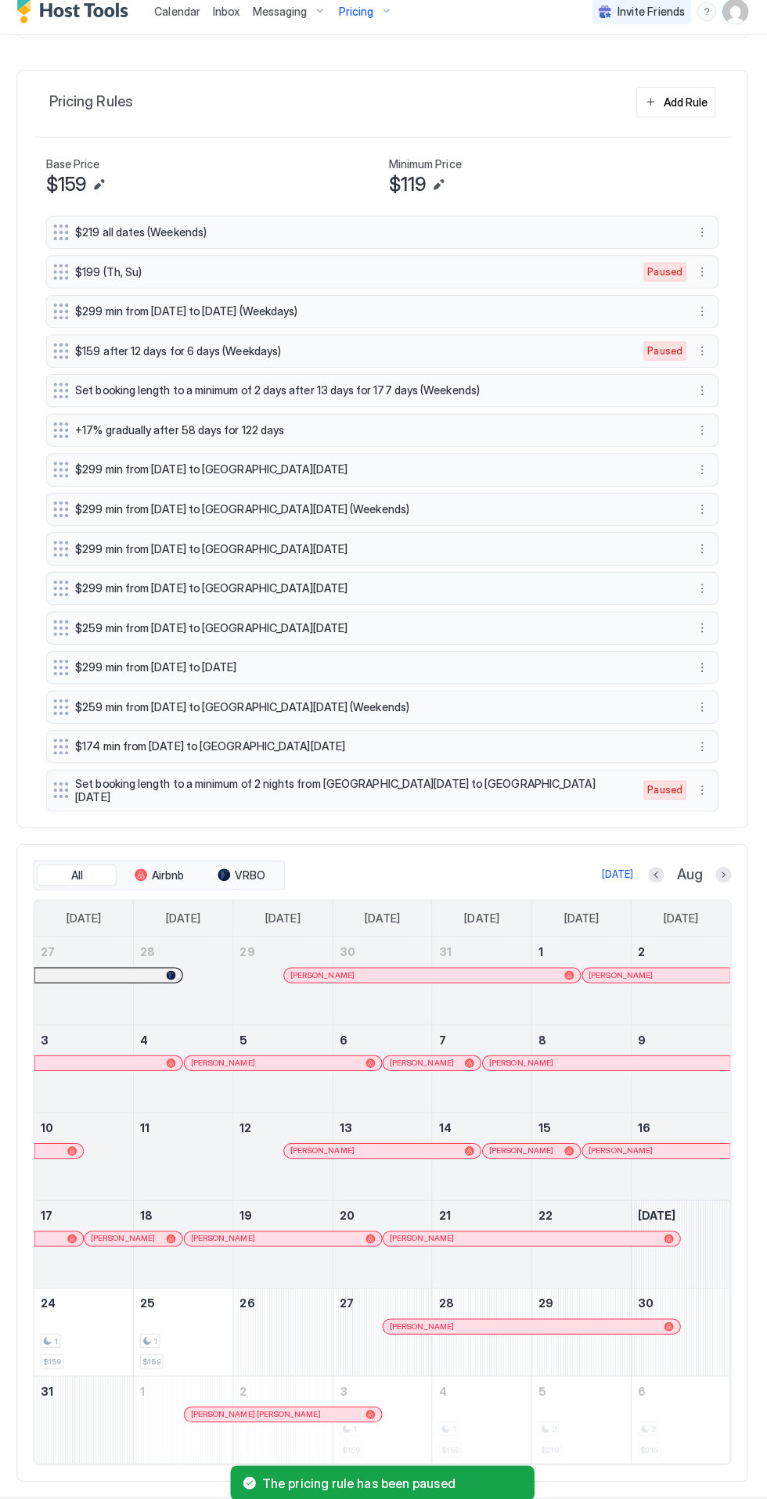
click at [694, 1245] on div "August 23, 2025" at bounding box center [679, 1242] width 98 height 86
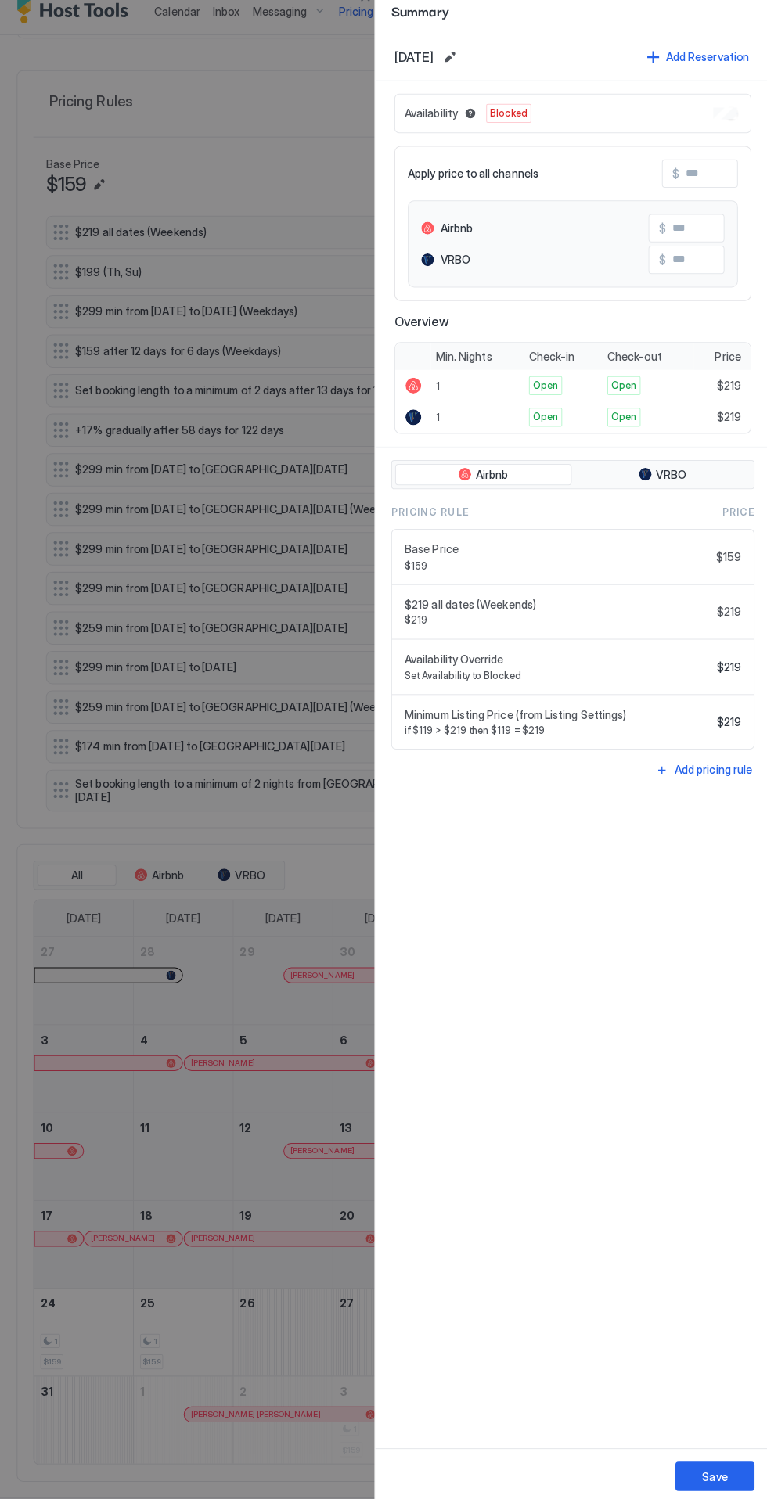
click at [720, 107] on div "Availability Blocked" at bounding box center [571, 124] width 353 height 39
click at [725, 135] on div "Availability Blocked" at bounding box center [571, 124] width 353 height 39
click at [303, 839] on div at bounding box center [383, 749] width 767 height 1499
click at [383, 23] on div "Summary" at bounding box center [571, 22] width 390 height 45
click at [366, 31] on div at bounding box center [383, 749] width 767 height 1499
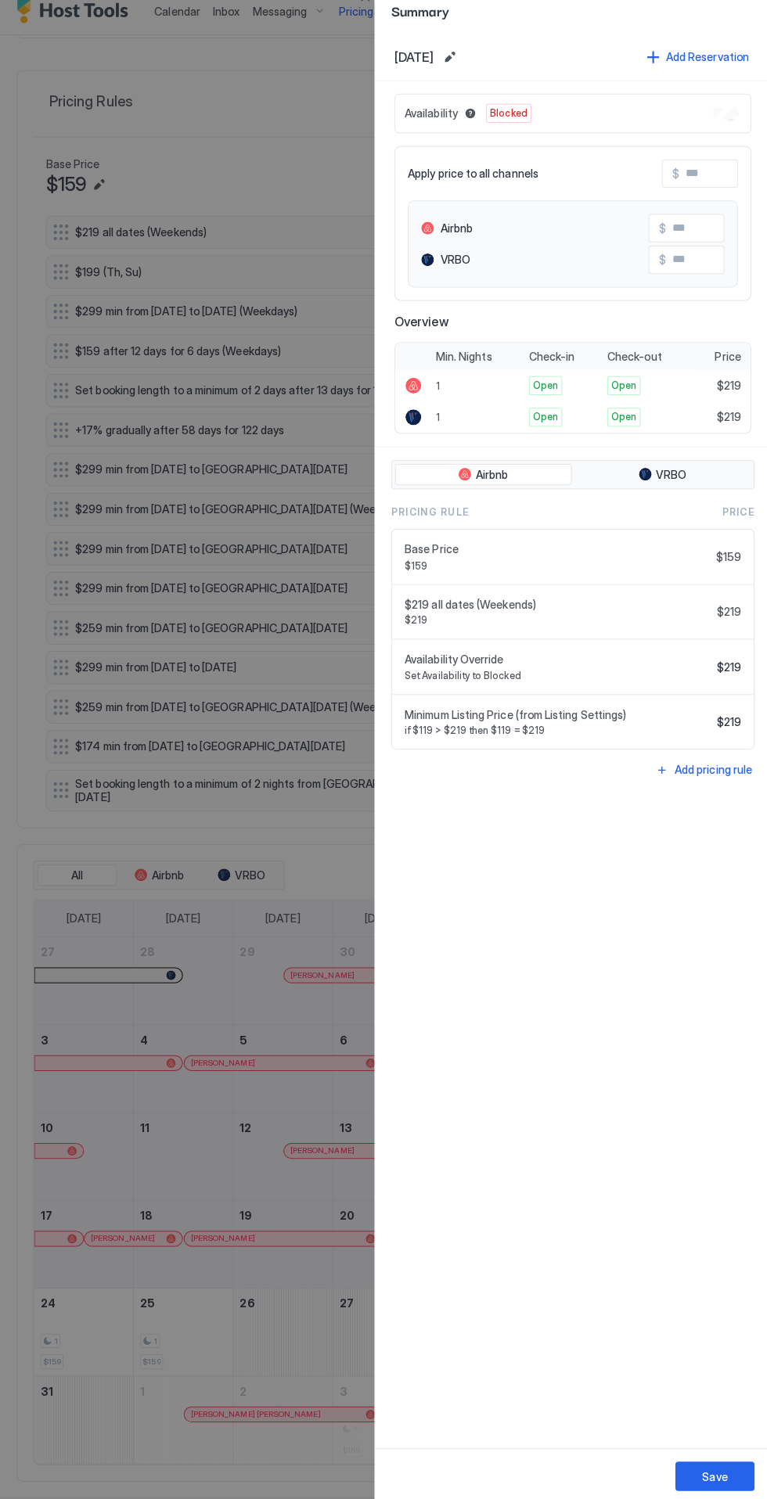
click at [369, 36] on div at bounding box center [383, 749] width 767 height 1499
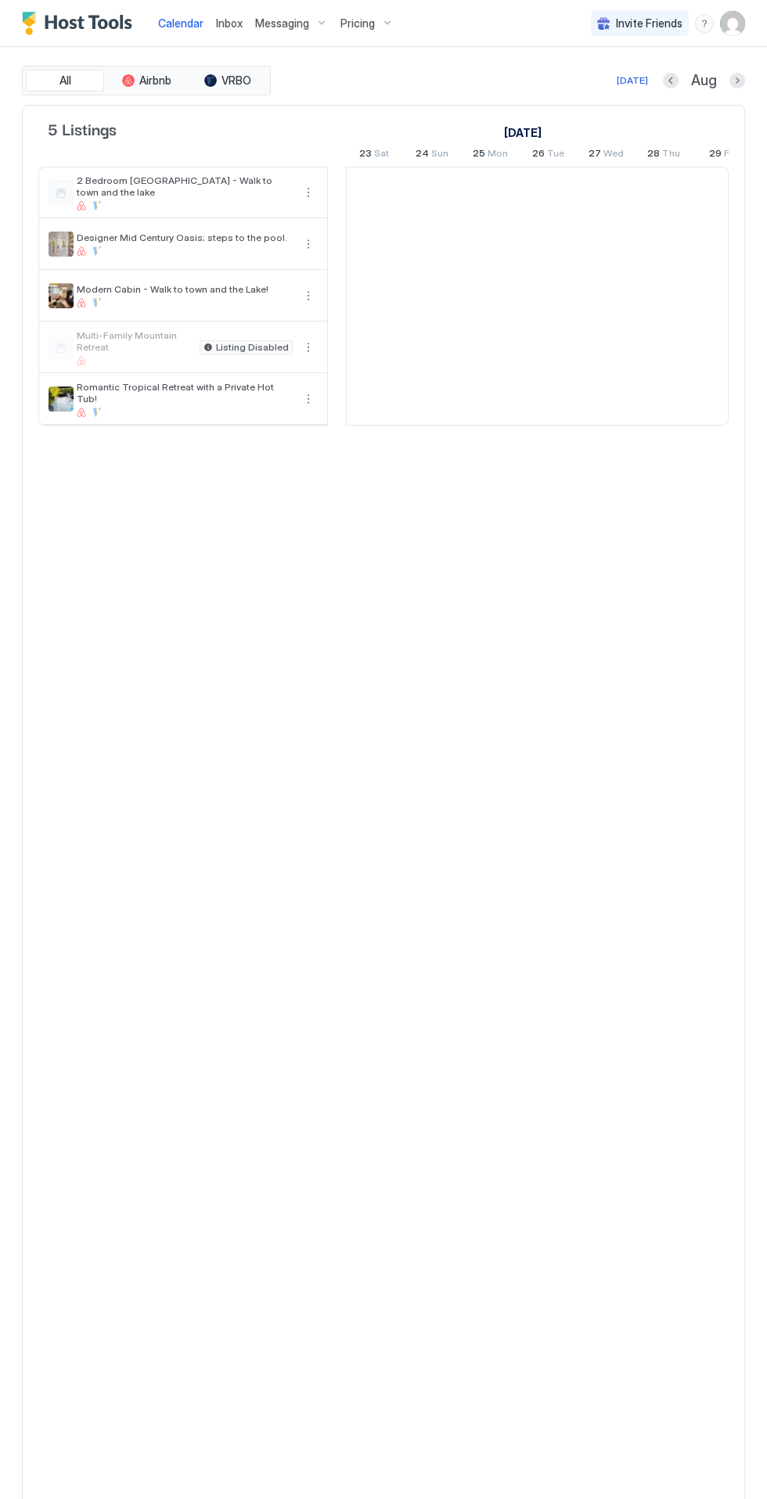
scroll to position [0, 869]
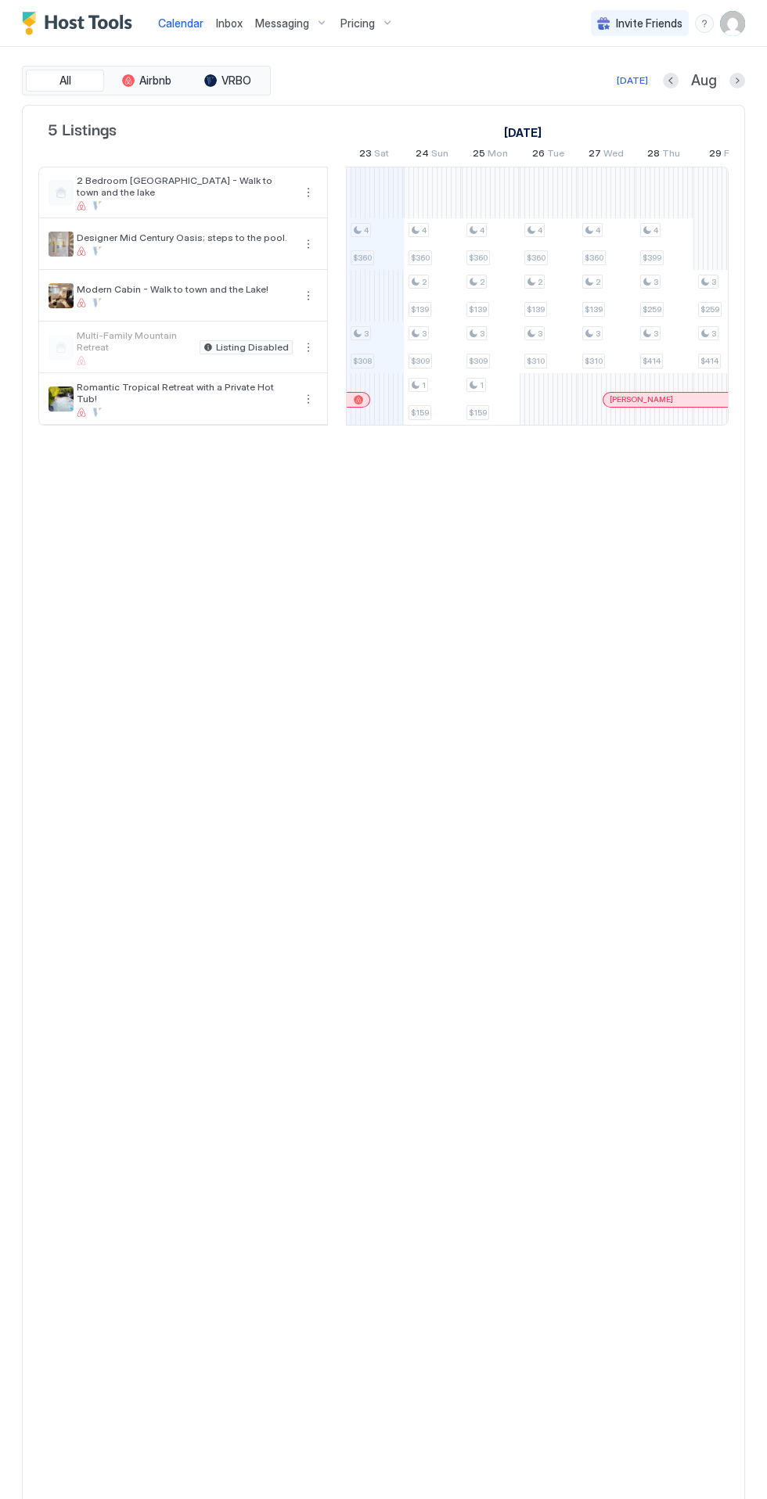
click at [321, 38] on button "Messaging" at bounding box center [291, 23] width 85 height 46
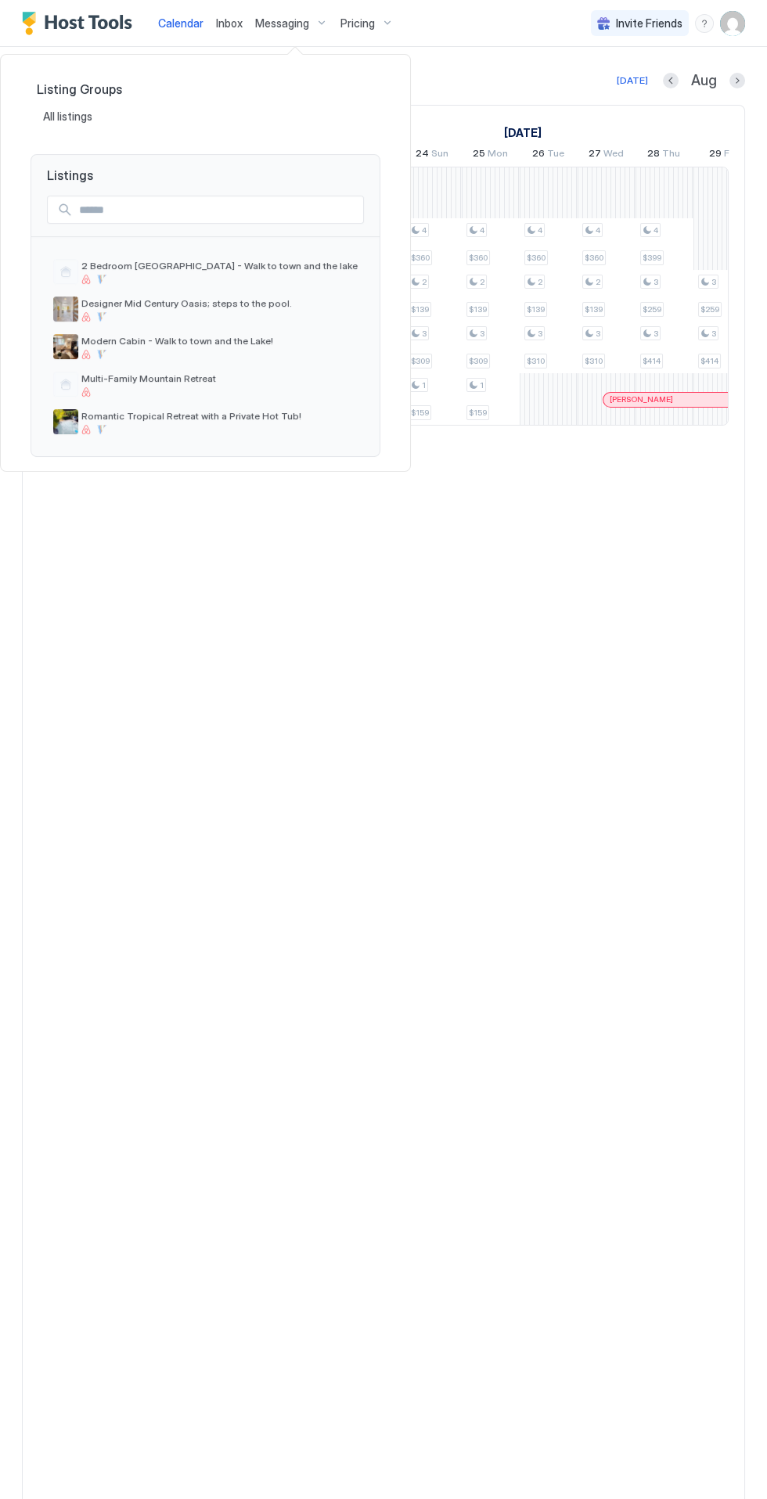
click at [386, 45] on div at bounding box center [383, 749] width 767 height 1499
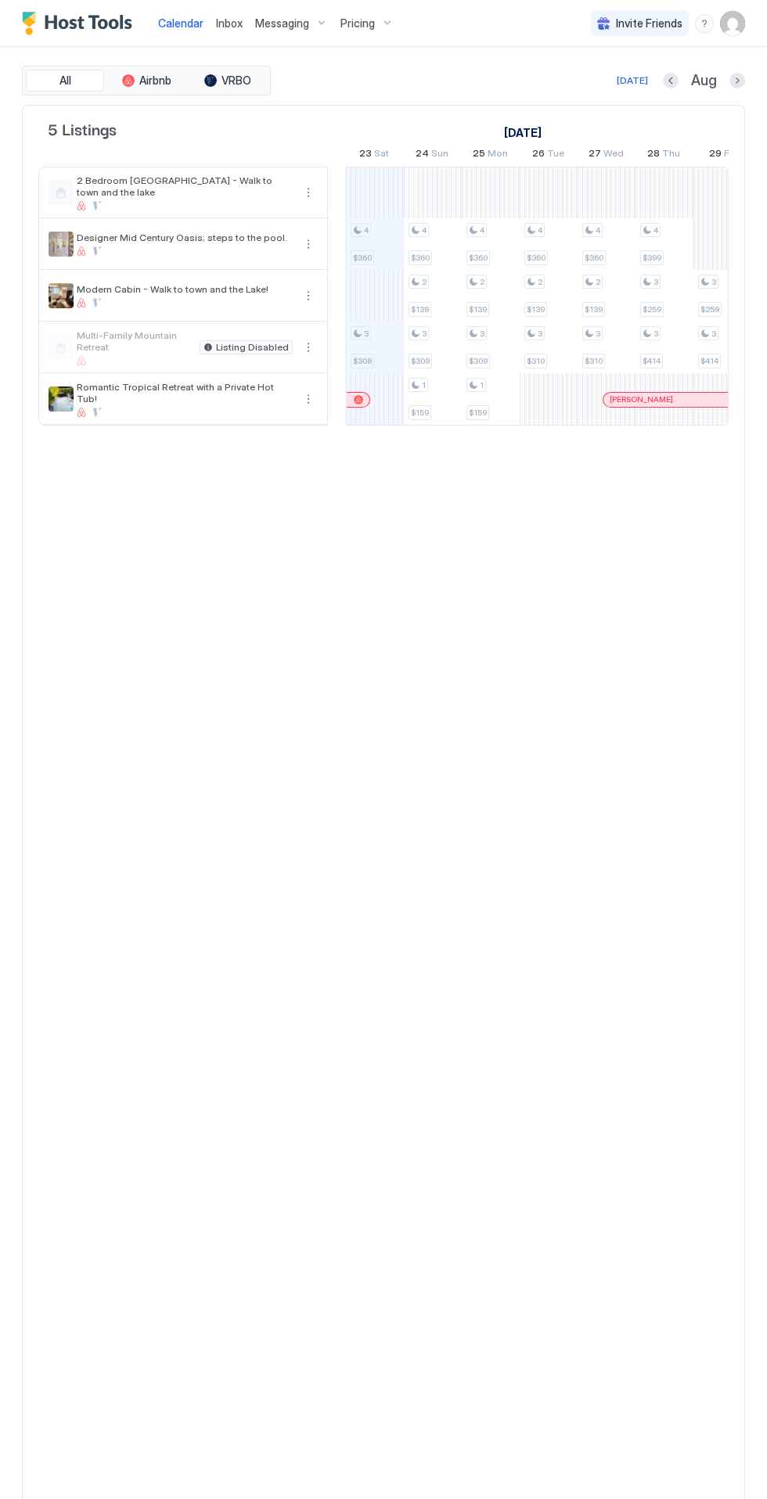
click at [386, 38] on button "Pricing" at bounding box center [367, 23] width 66 height 46
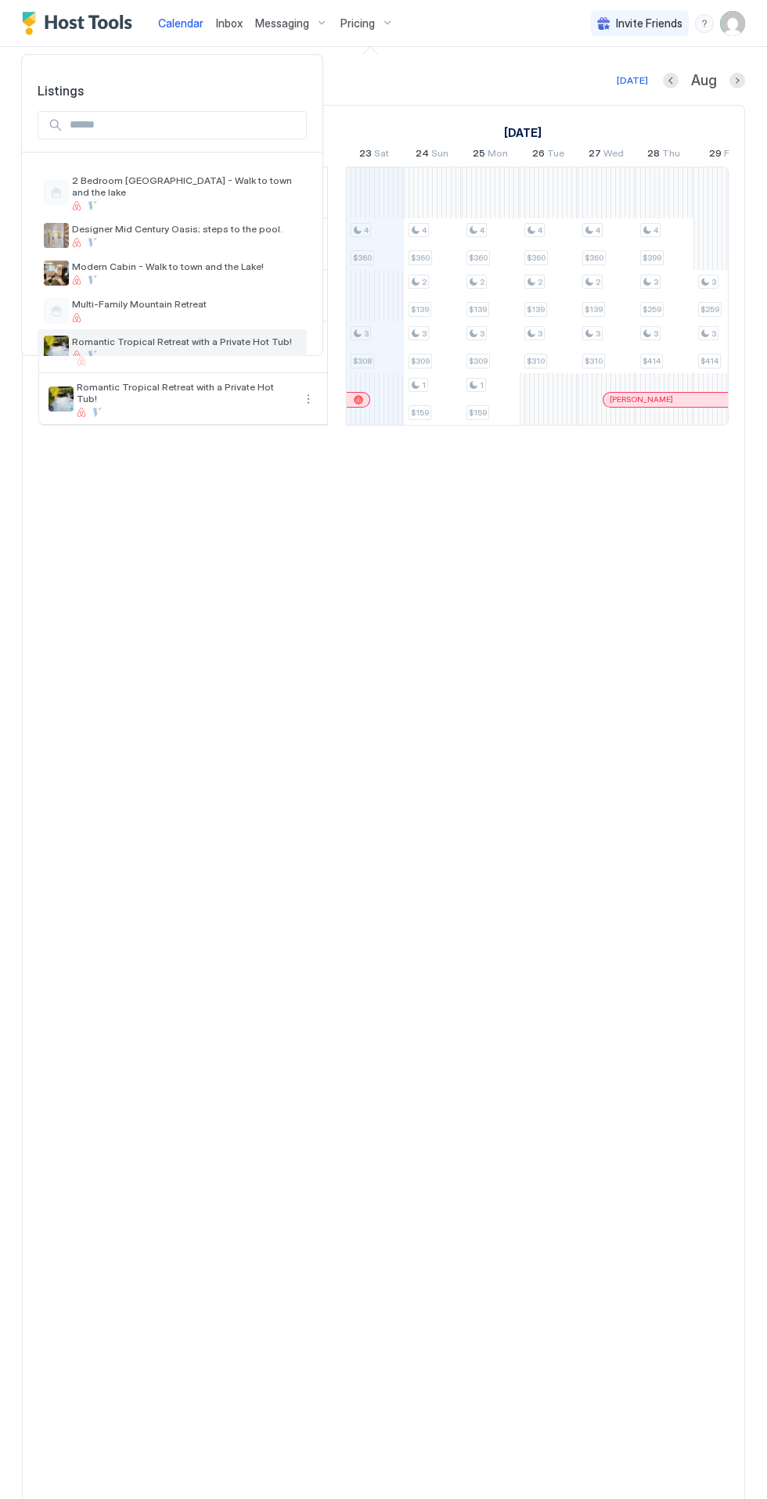
click at [256, 336] on span "Romantic Tropical Retreat with a Private Hot Tub!" at bounding box center [186, 342] width 228 height 12
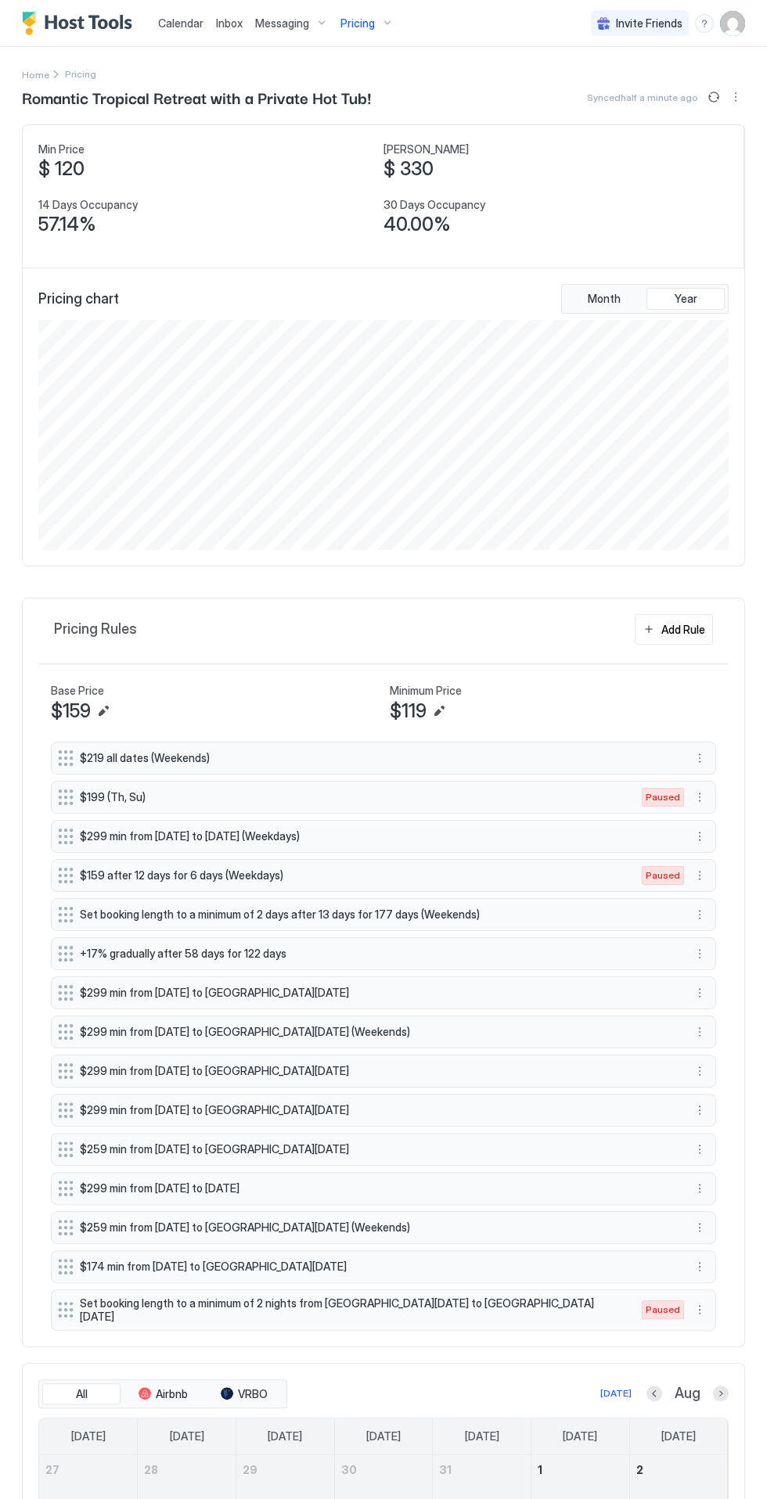
scroll to position [230, 690]
click at [699, 1300] on button "More options" at bounding box center [699, 1309] width 19 height 19
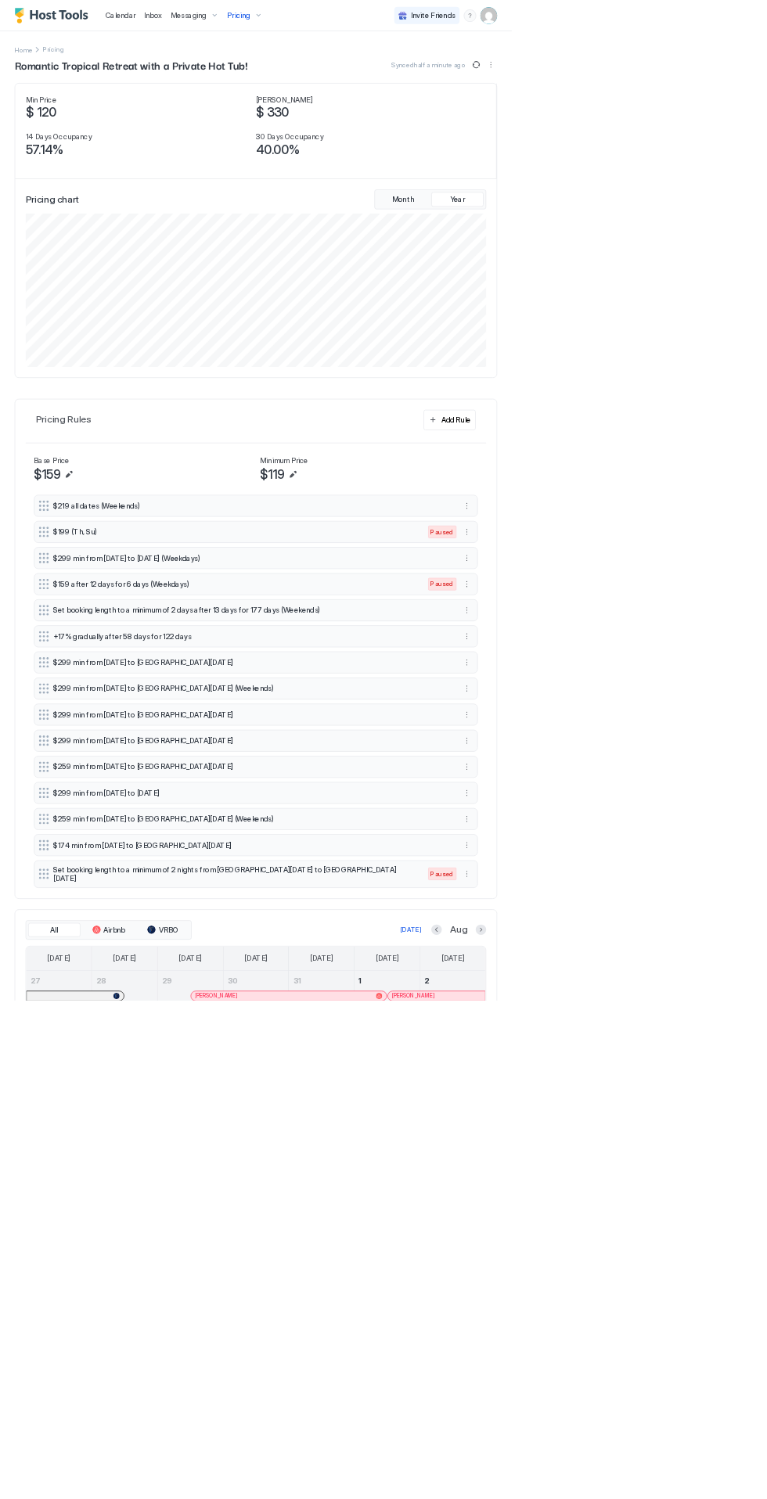
click at [684, 1290] on div at bounding box center [383, 749] width 767 height 1499
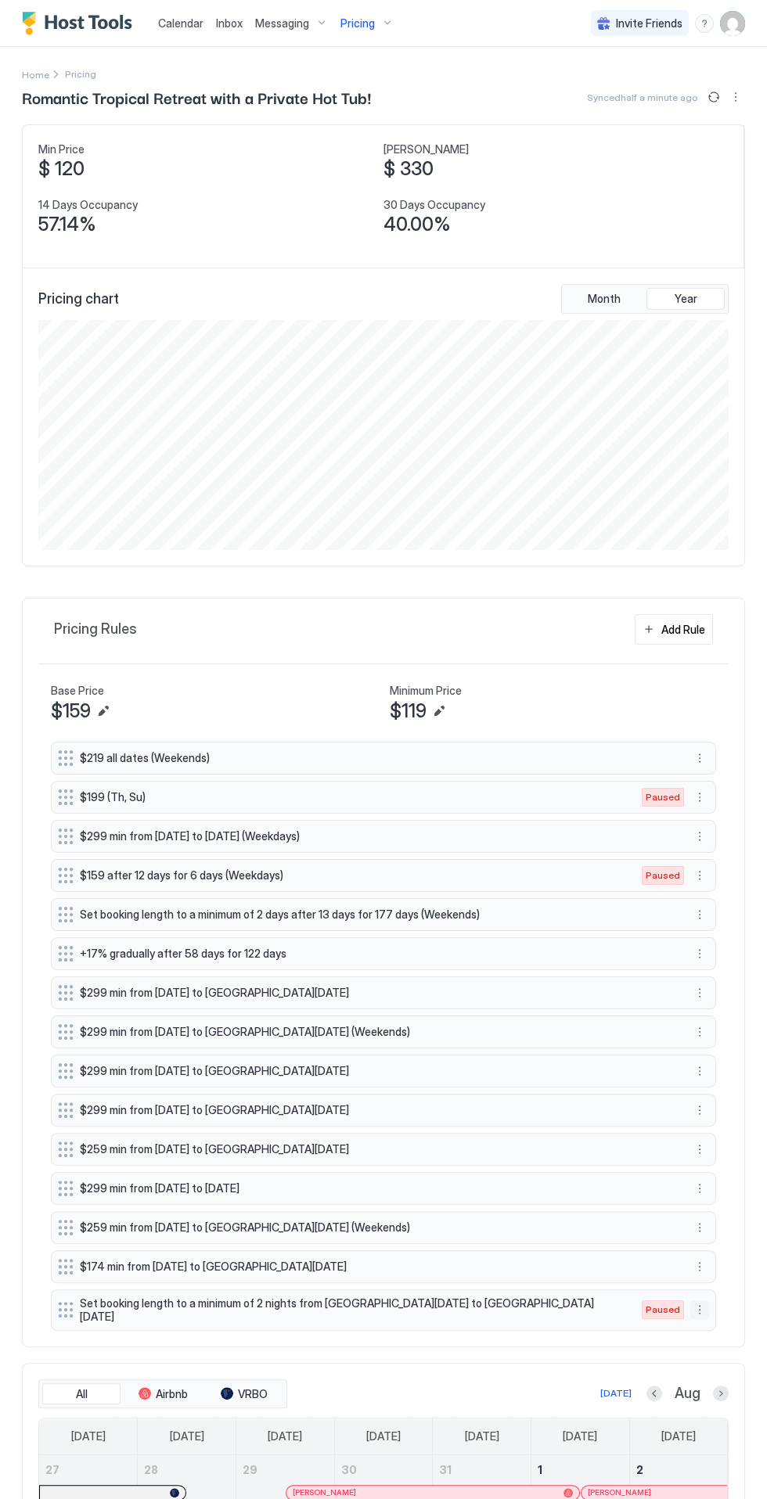
click at [702, 1300] on button "More options" at bounding box center [699, 1309] width 19 height 19
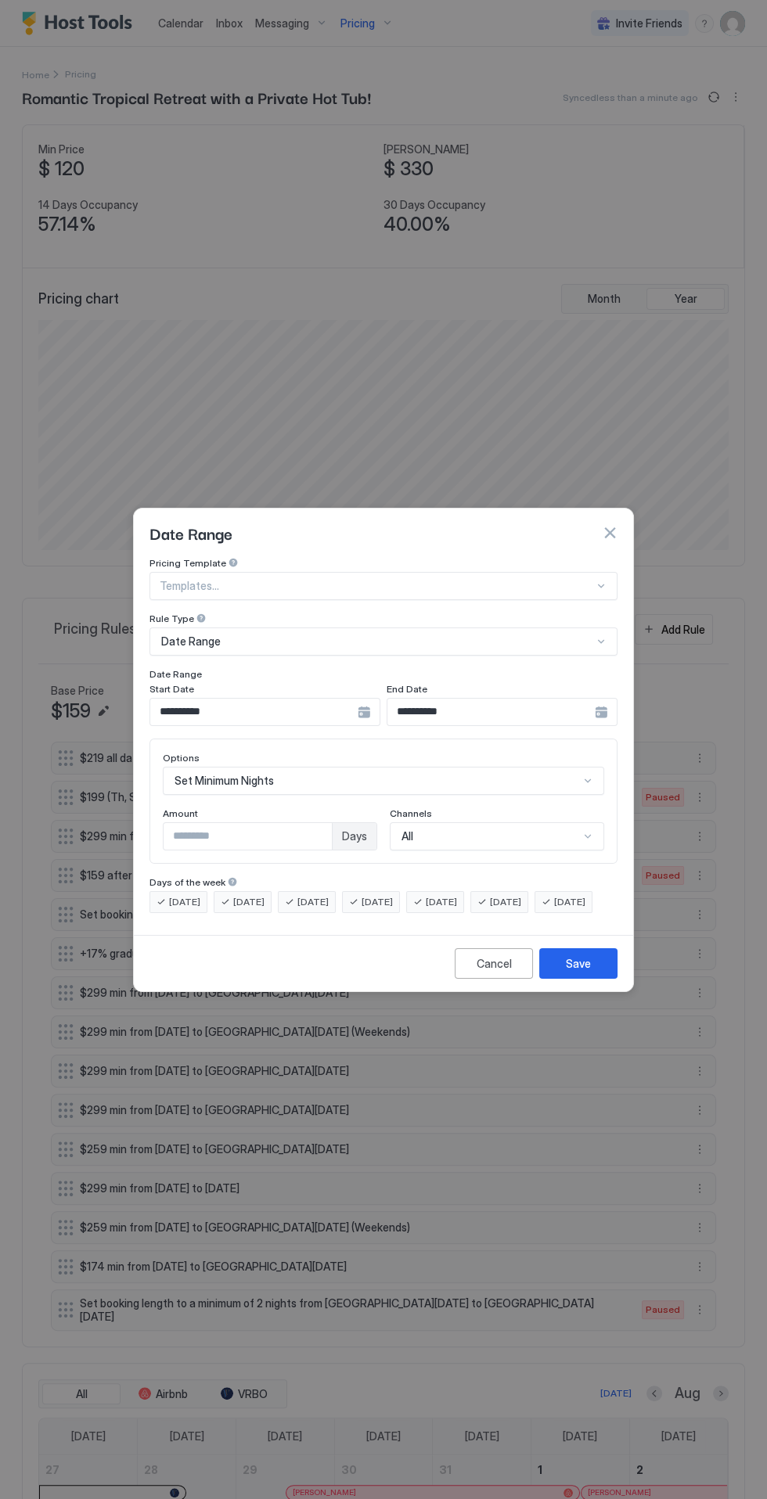
click at [494, 979] on button "Cancel" at bounding box center [493, 963] width 78 height 31
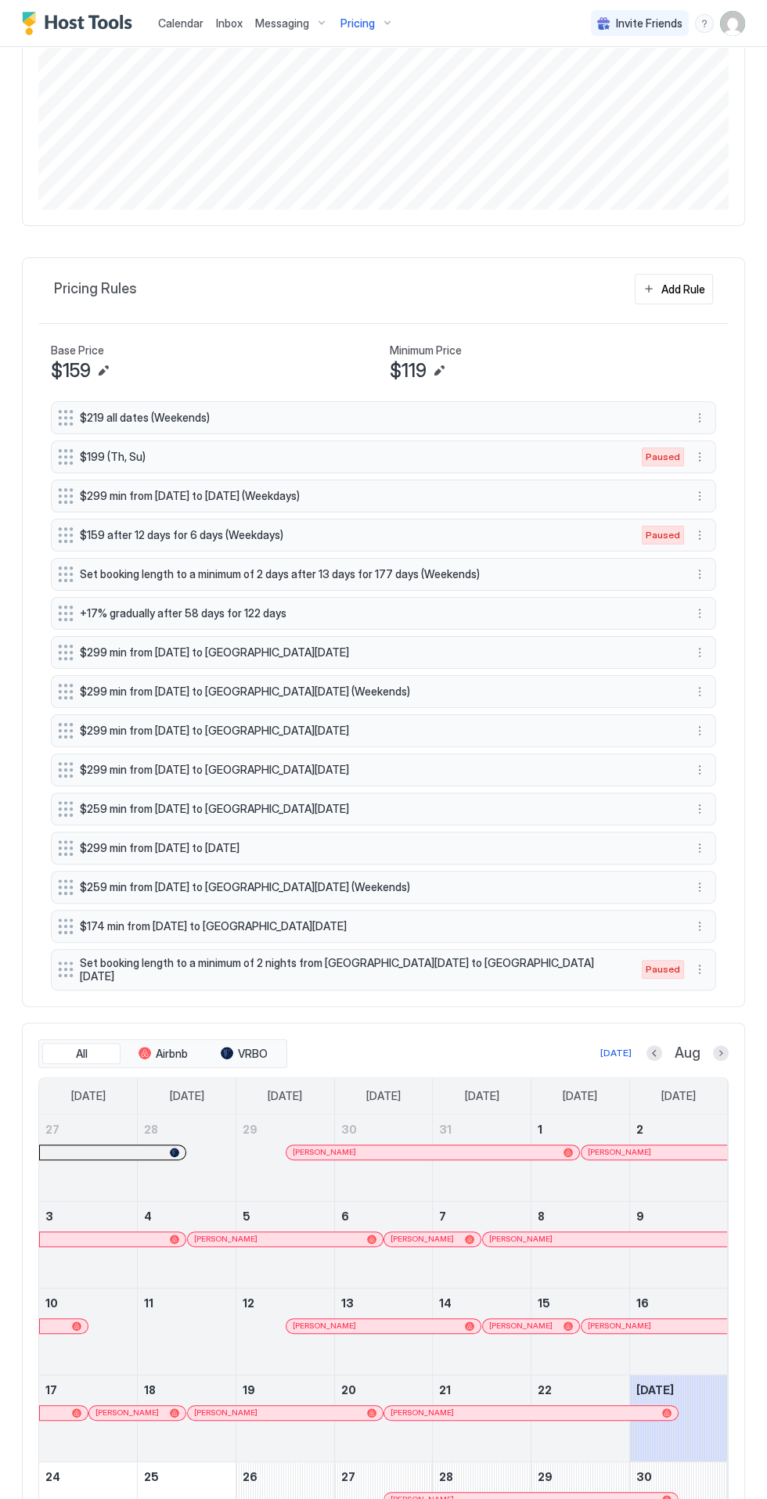
scroll to position [375, 0]
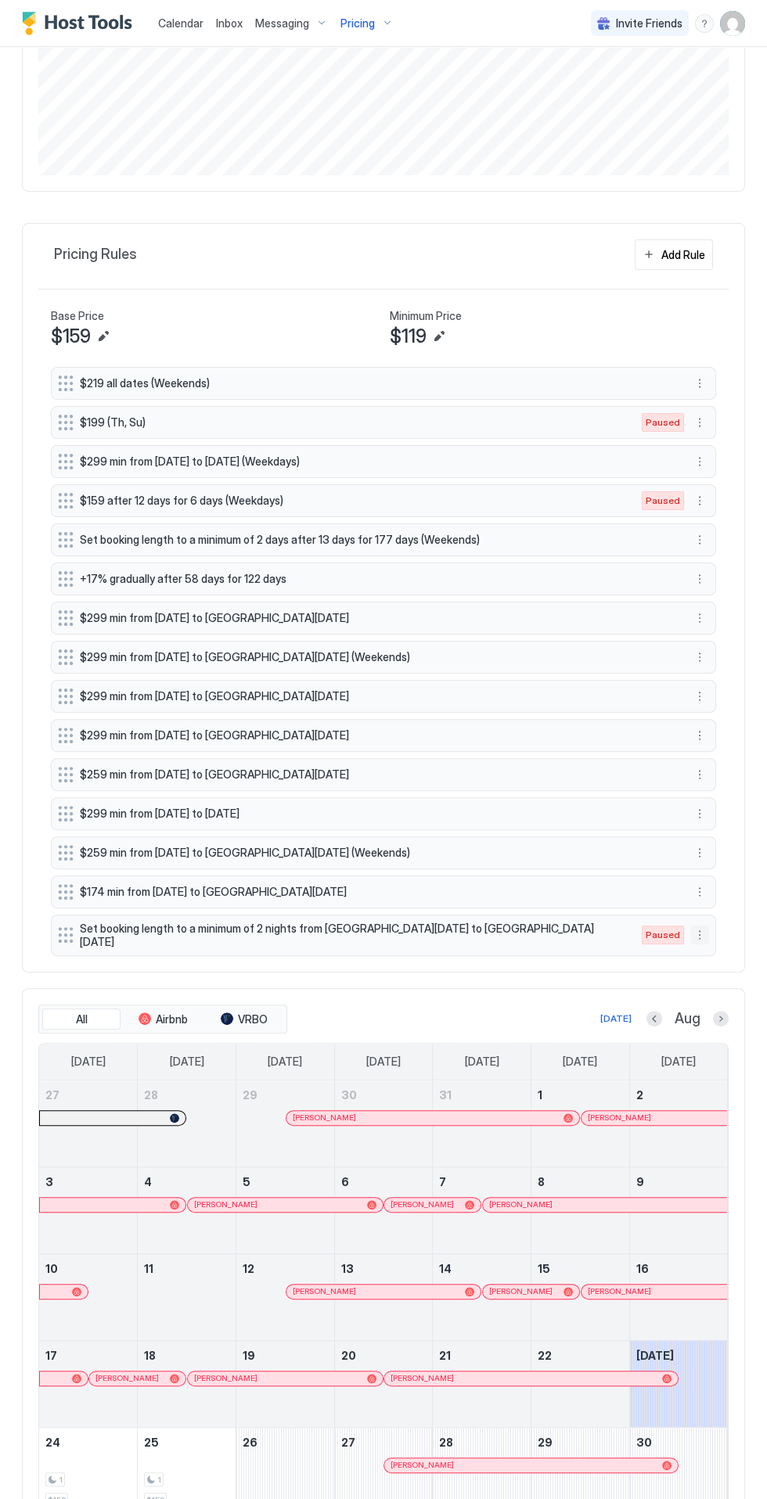
click at [699, 925] on button "More options" at bounding box center [699, 934] width 19 height 19
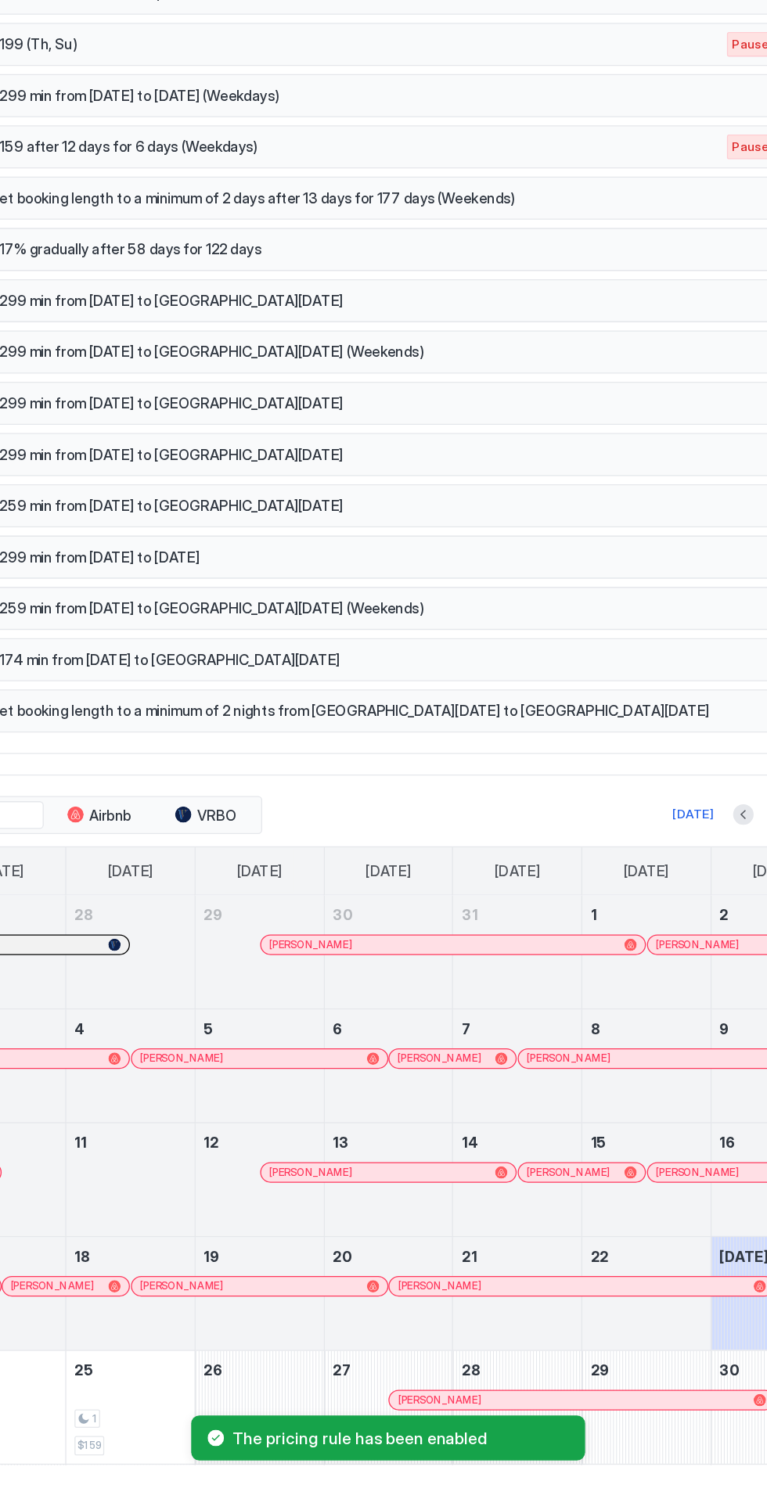
scroll to position [0, 0]
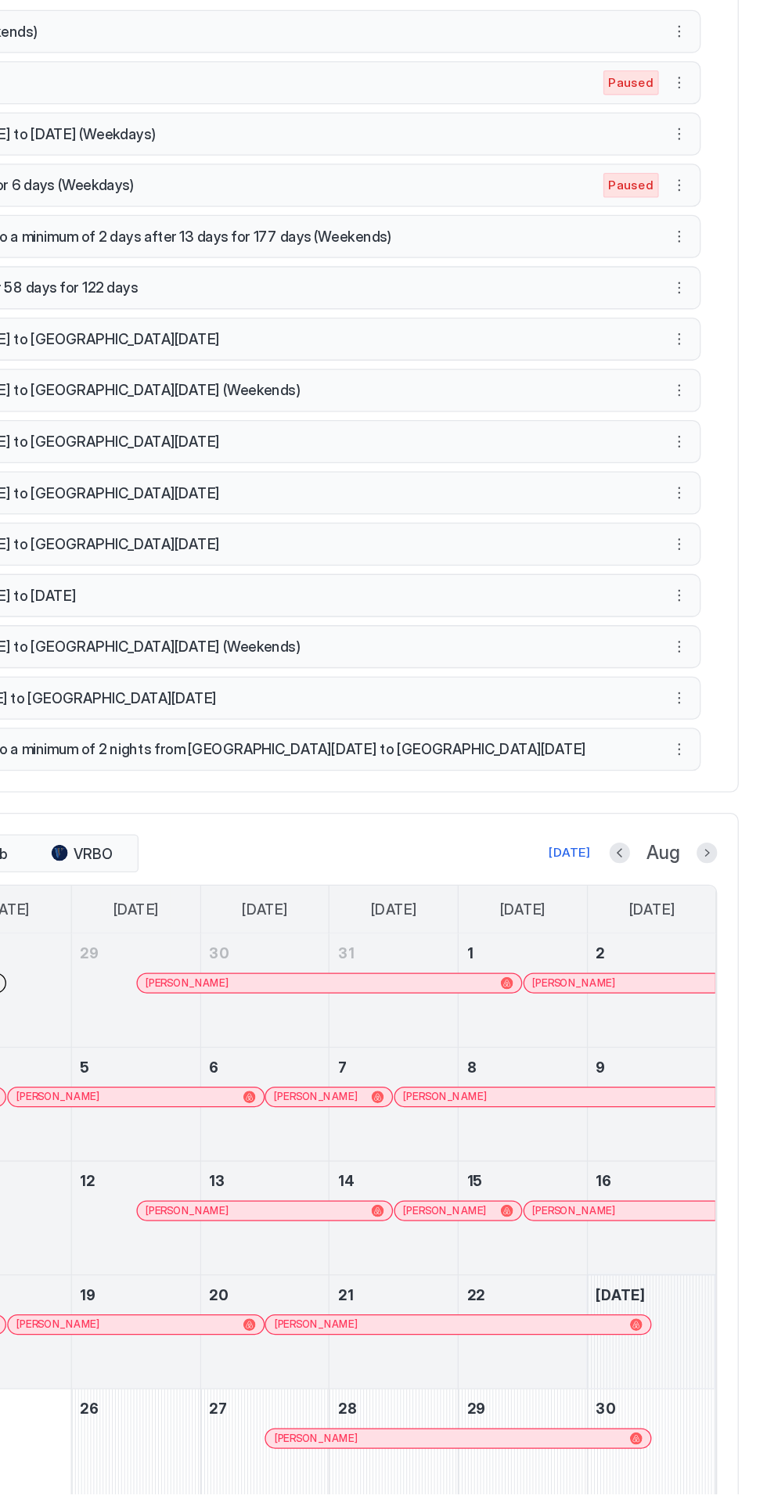
click at [688, 1363] on div "August 23, 2025" at bounding box center [679, 1375] width 98 height 86
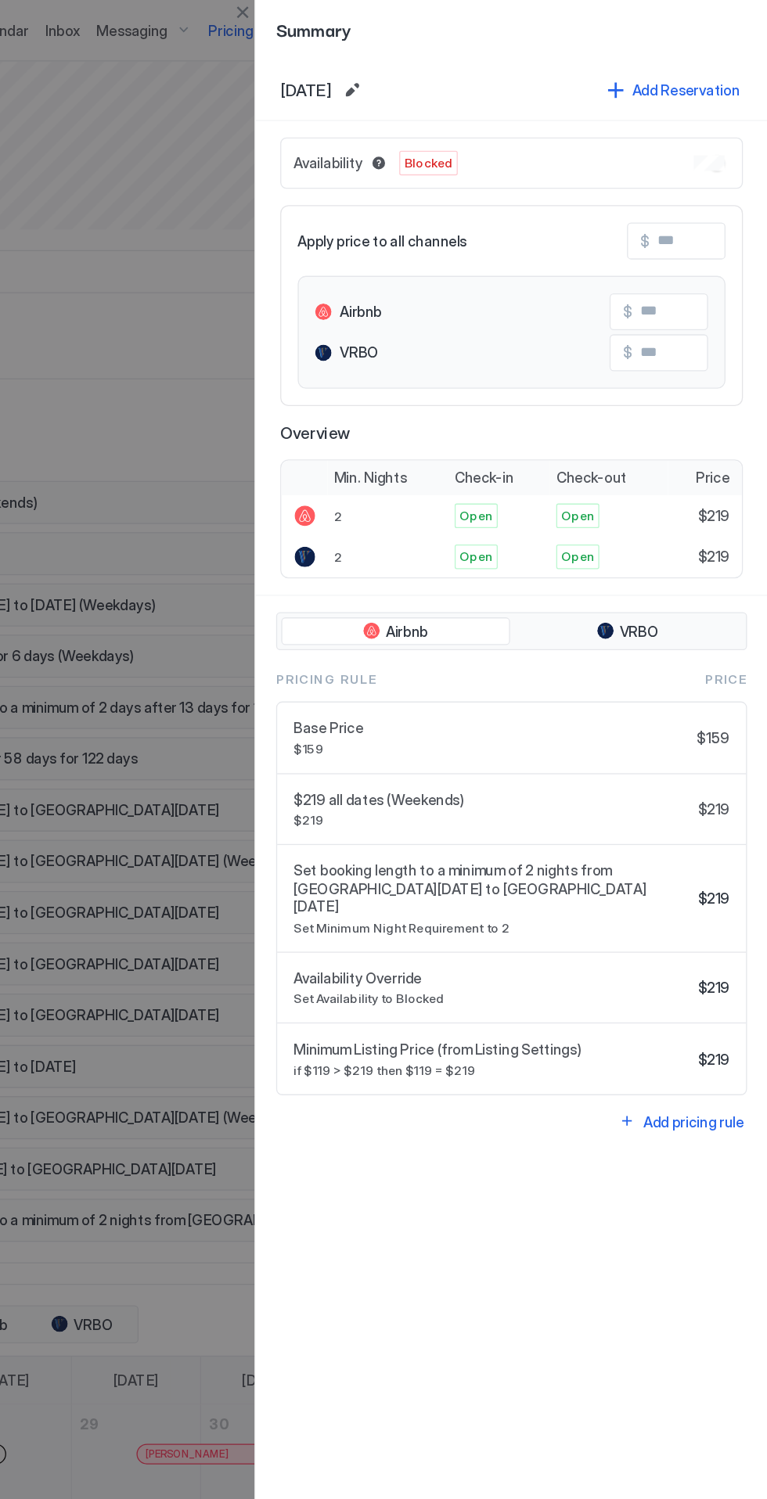
click at [459, 69] on button "Edit date range" at bounding box center [449, 68] width 19 height 19
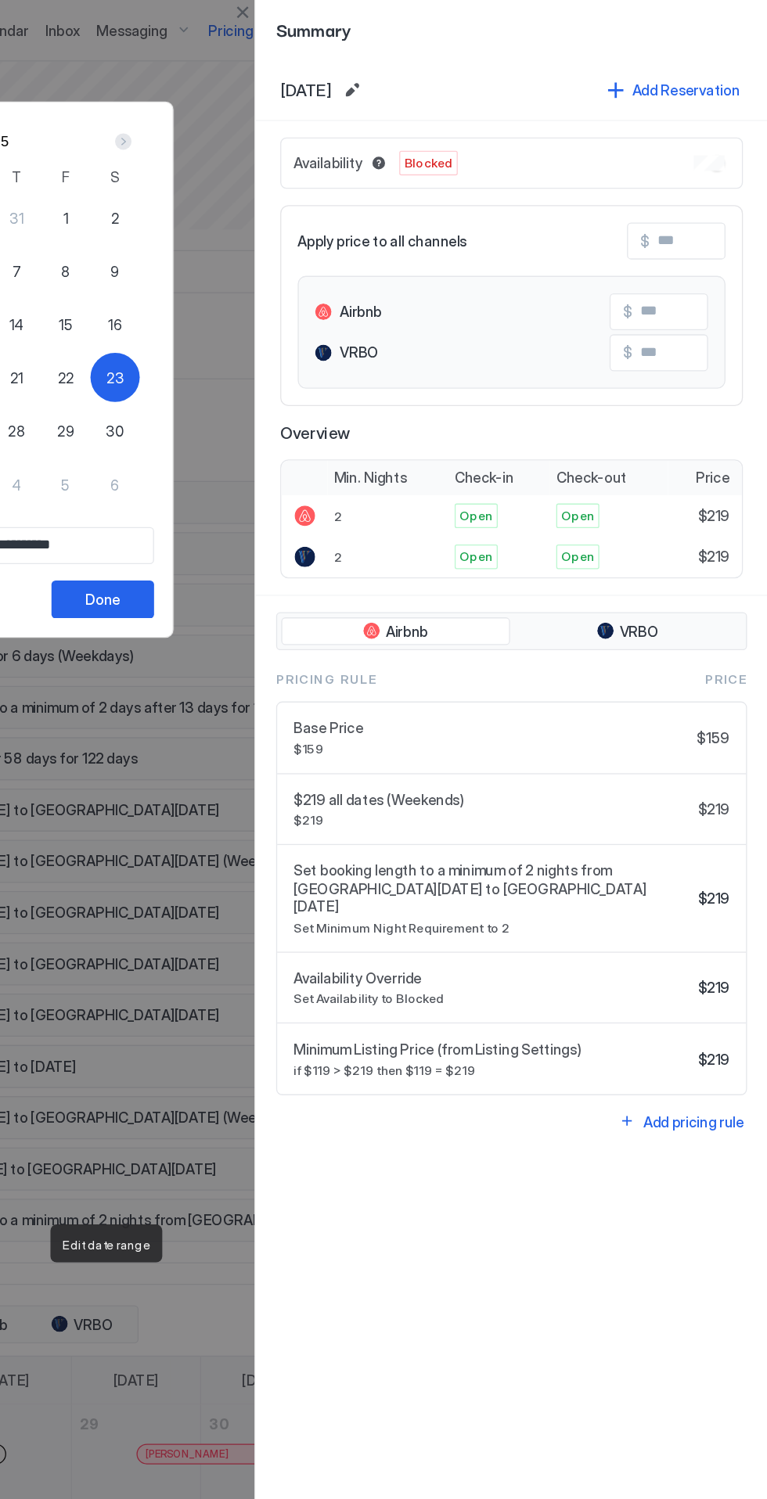
click at [299, 459] on button "Done" at bounding box center [260, 457] width 78 height 29
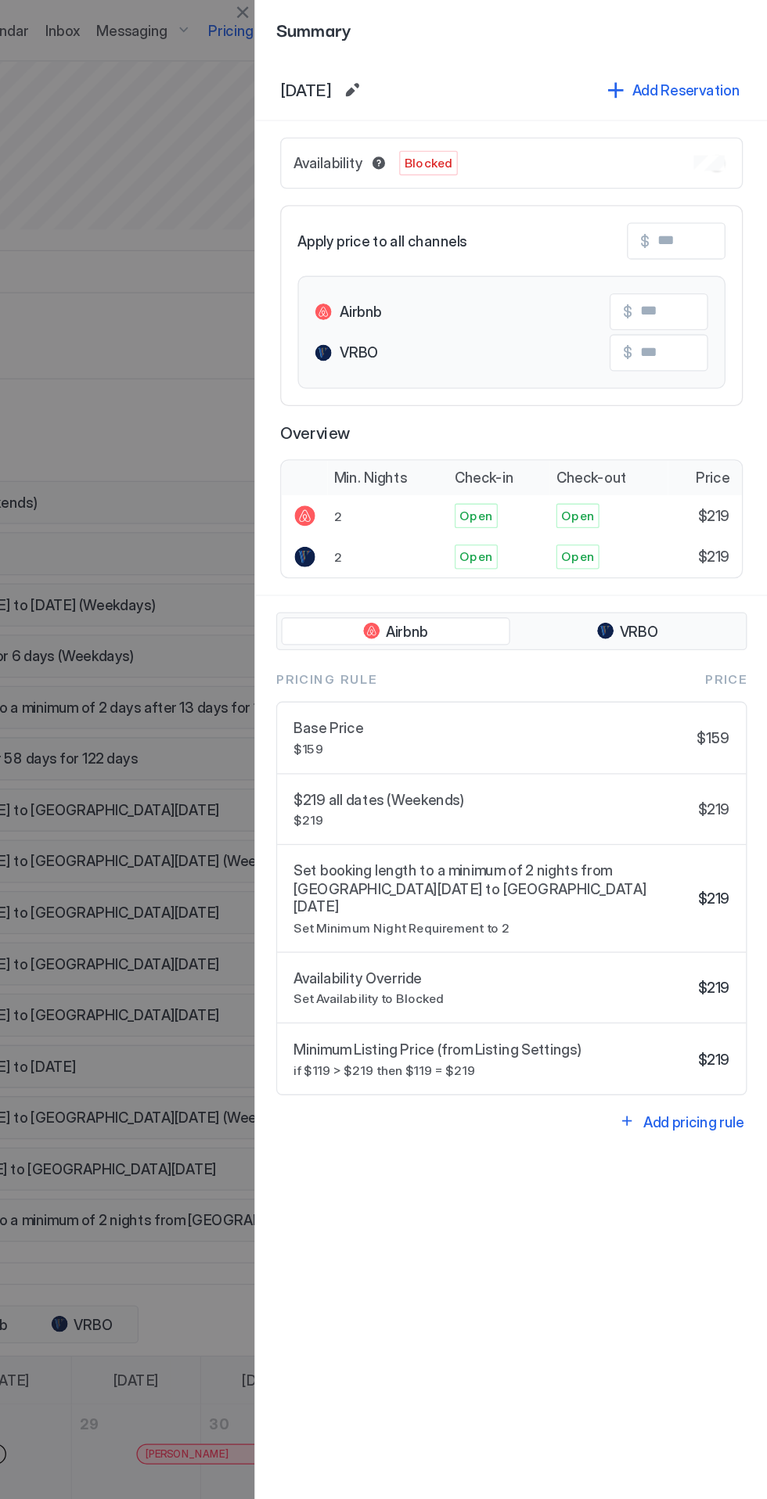
click at [344, 6] on div at bounding box center [383, 749] width 767 height 1499
click at [340, 13] on div at bounding box center [383, 749] width 767 height 1499
click at [345, 20] on div at bounding box center [383, 749] width 767 height 1499
click at [257, 200] on div at bounding box center [383, 749] width 767 height 1499
click at [374, 5] on button "Close" at bounding box center [366, 9] width 19 height 19
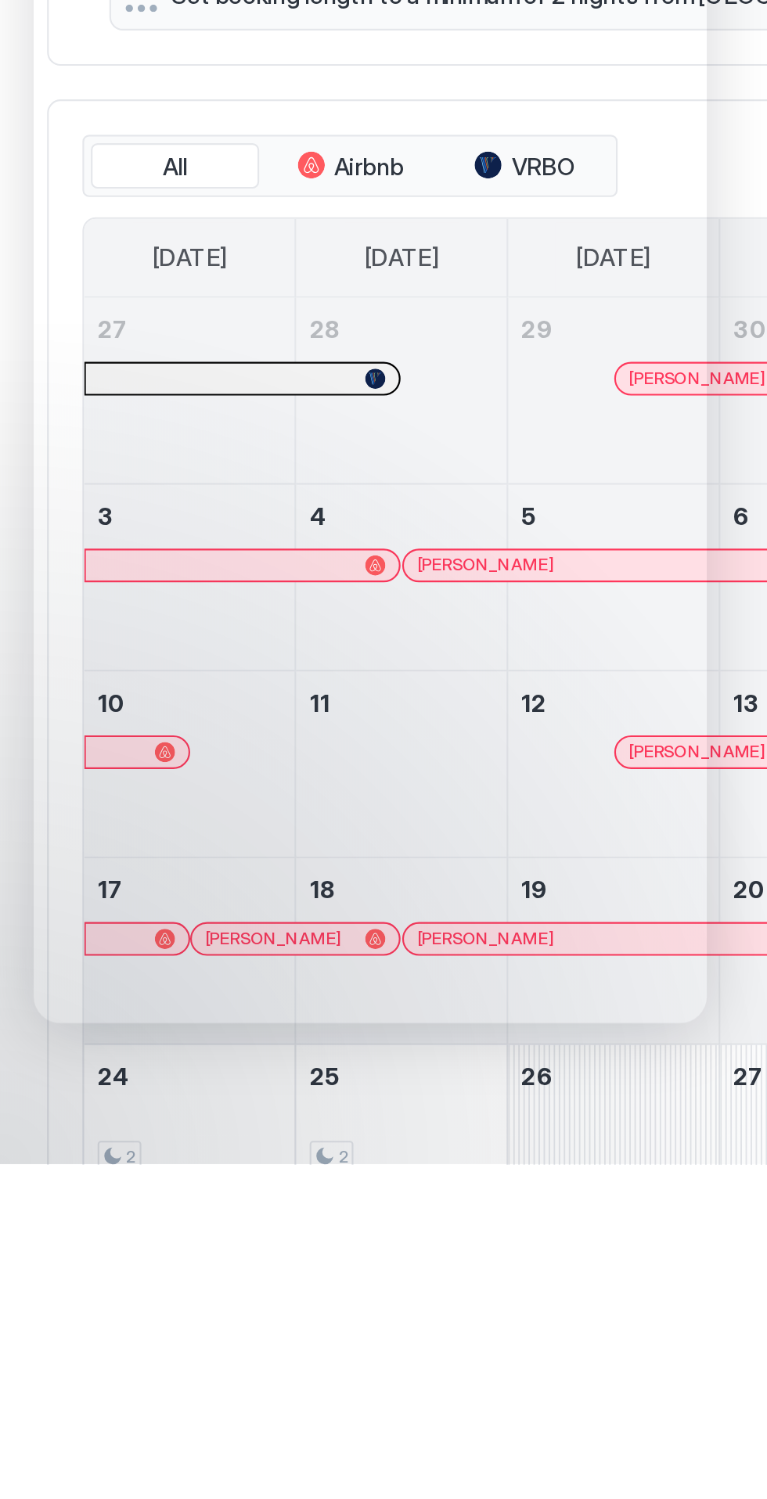
scroll to position [360, 0]
